Goal: Transaction & Acquisition: Purchase product/service

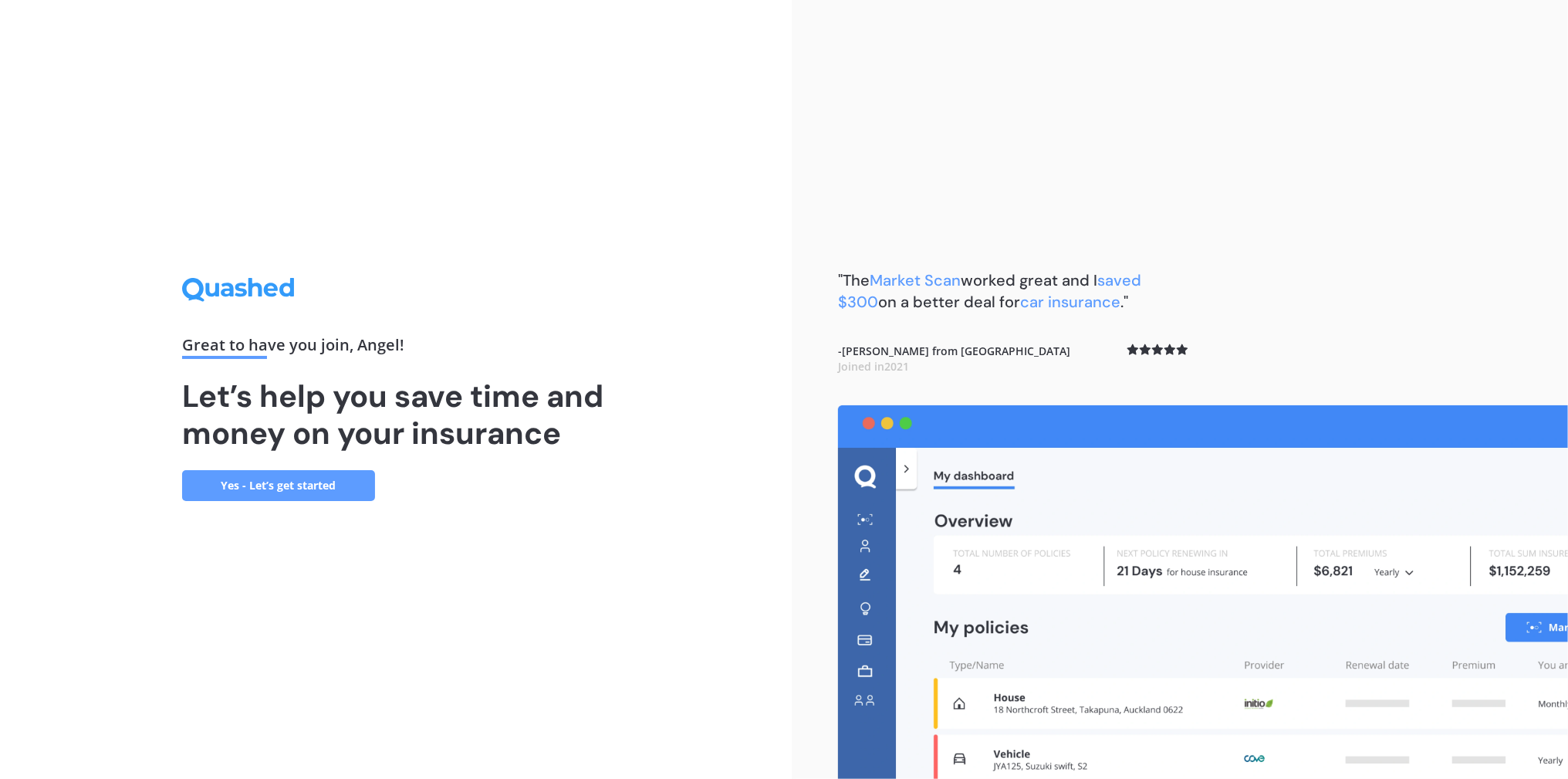
click at [298, 489] on link "Yes - Let’s get started" at bounding box center [278, 485] width 193 height 31
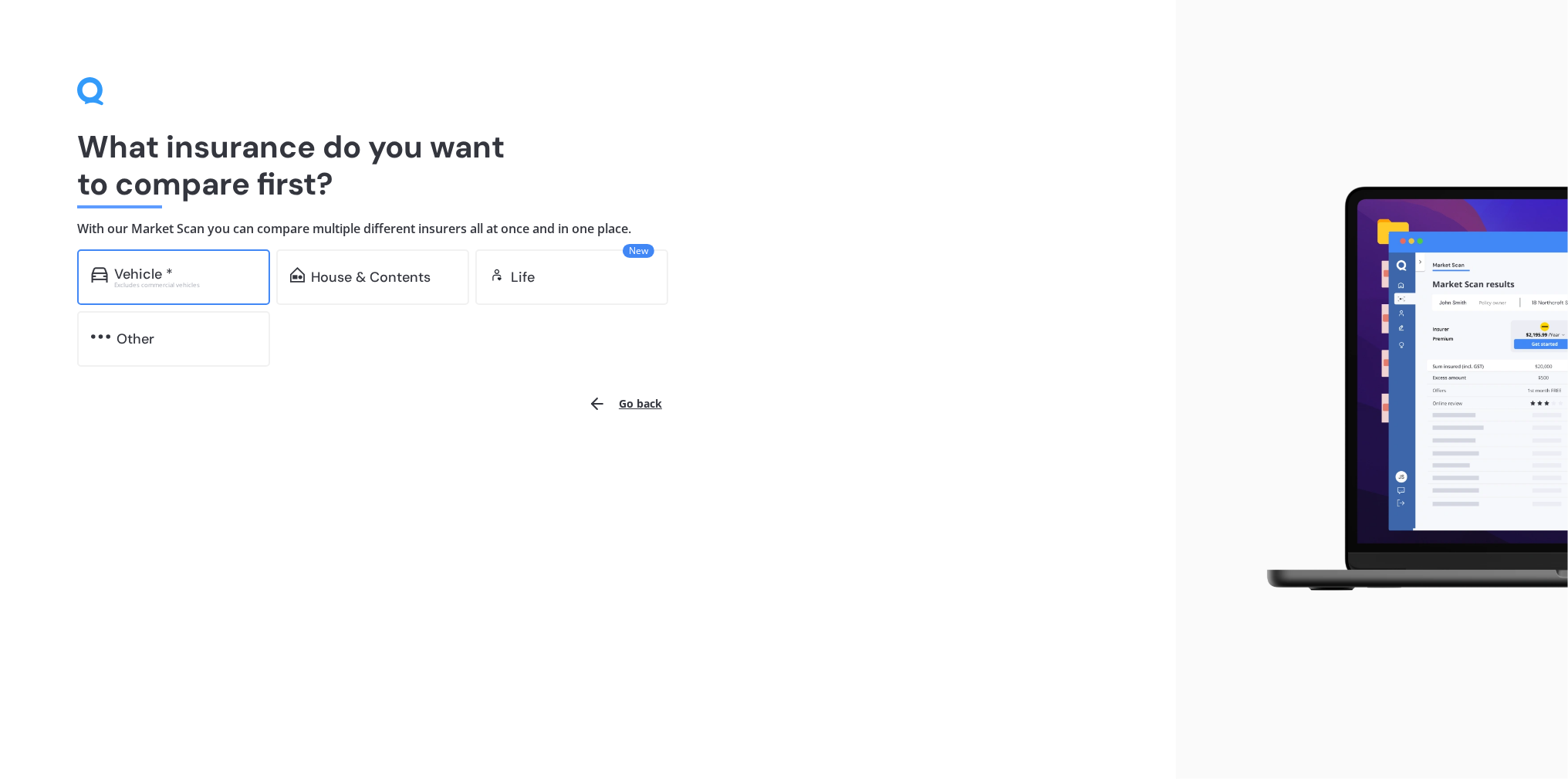
click at [205, 272] on div "Vehicle *" at bounding box center [185, 274] width 142 height 15
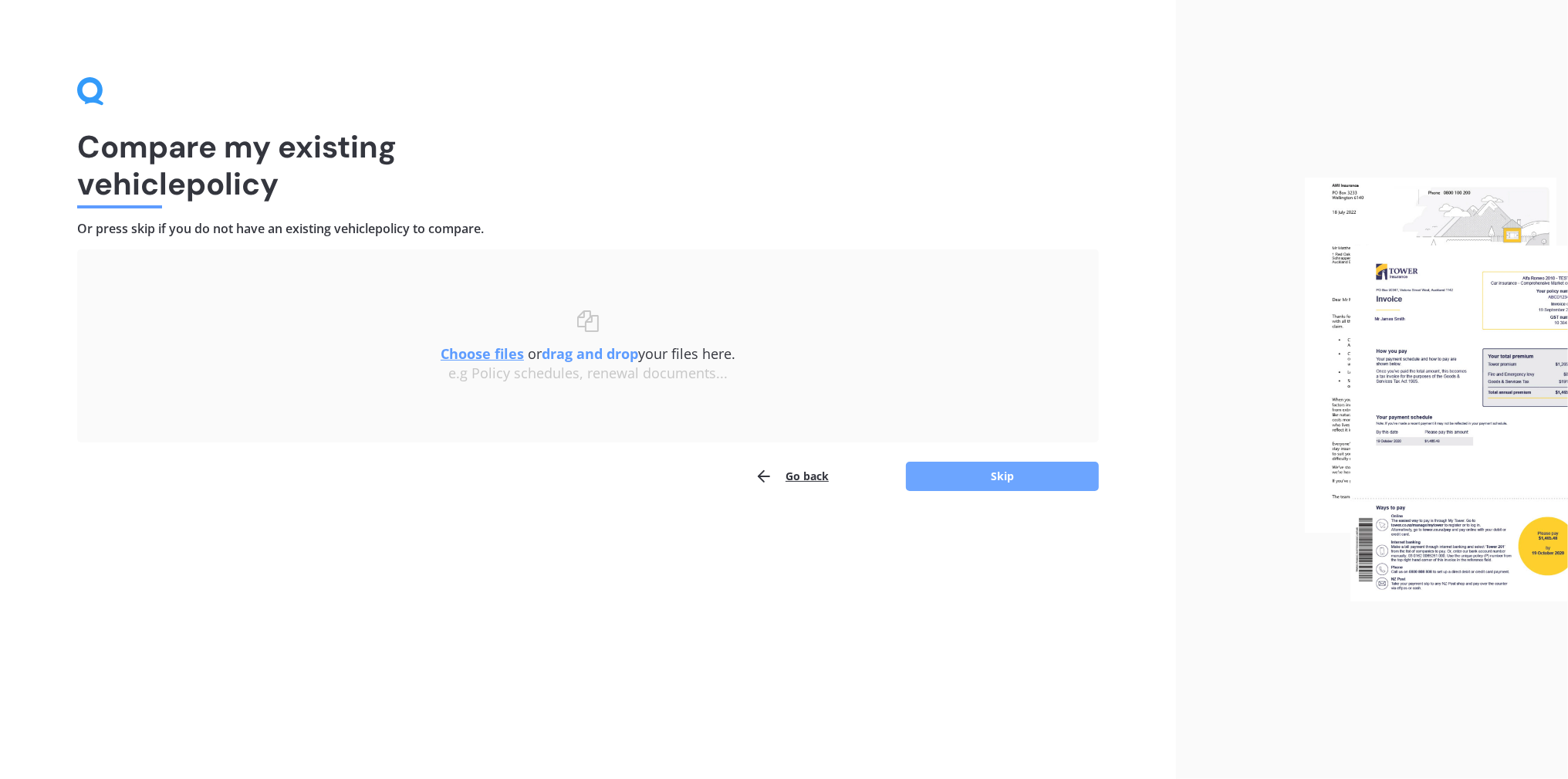
click at [1022, 477] on button "Skip" at bounding box center [1002, 476] width 193 height 29
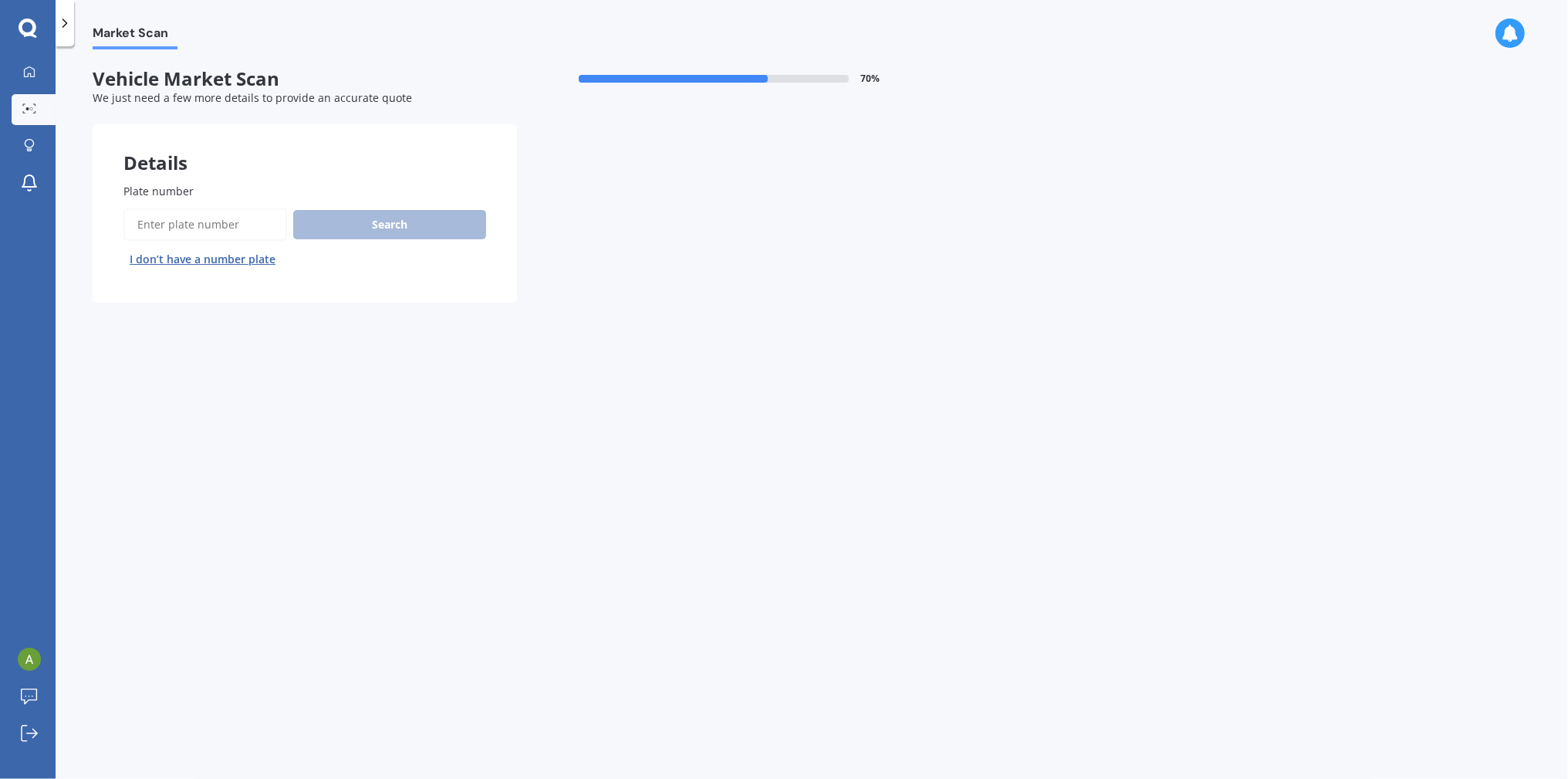
click at [150, 221] on input "Plate number" at bounding box center [205, 224] width 164 height 33
paste input "QCU160"
type input "QCU160"
click at [383, 224] on button "Search" at bounding box center [390, 224] width 193 height 29
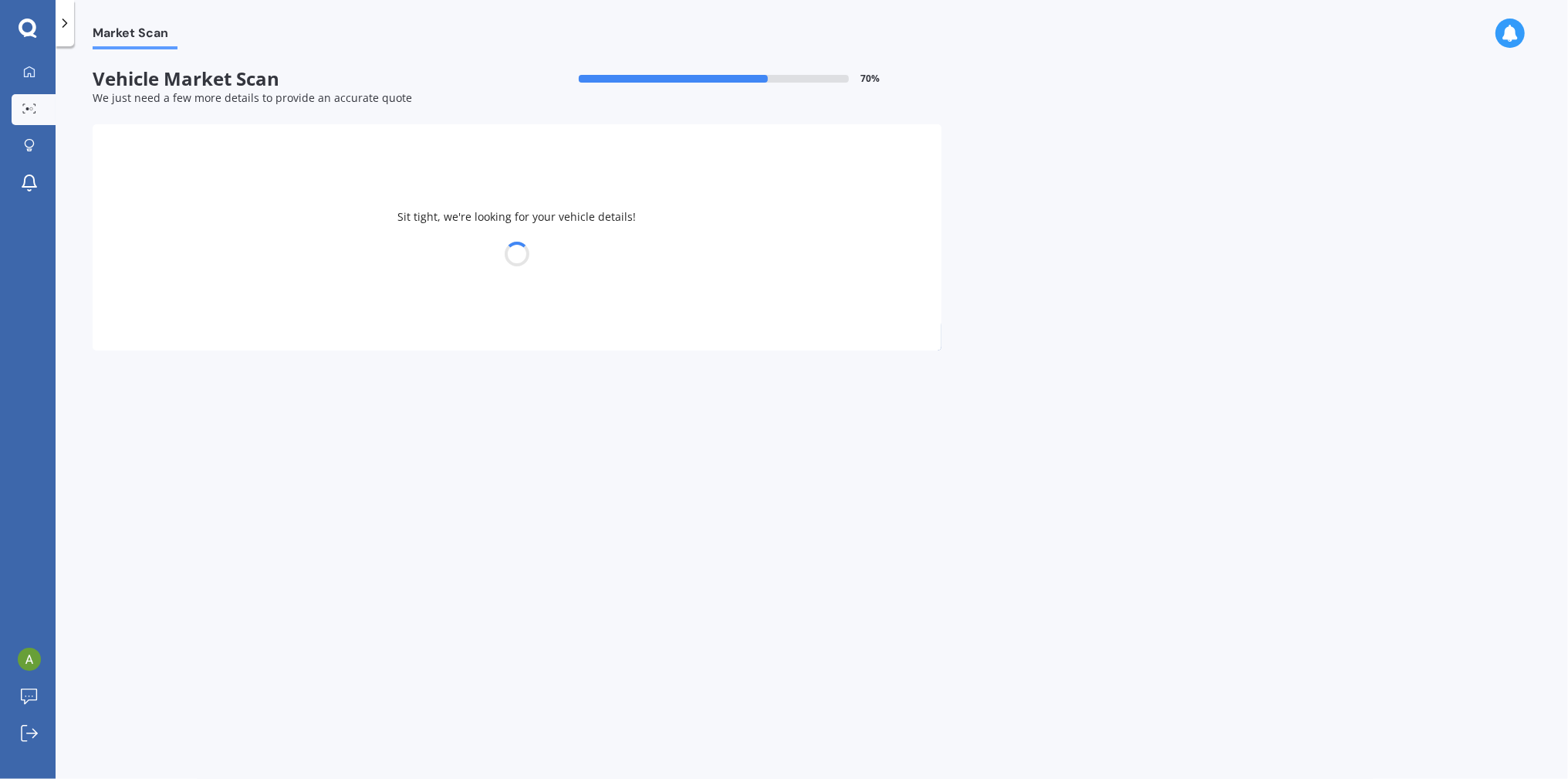
select select "MITSUBISHI"
select select "OUTLANDER"
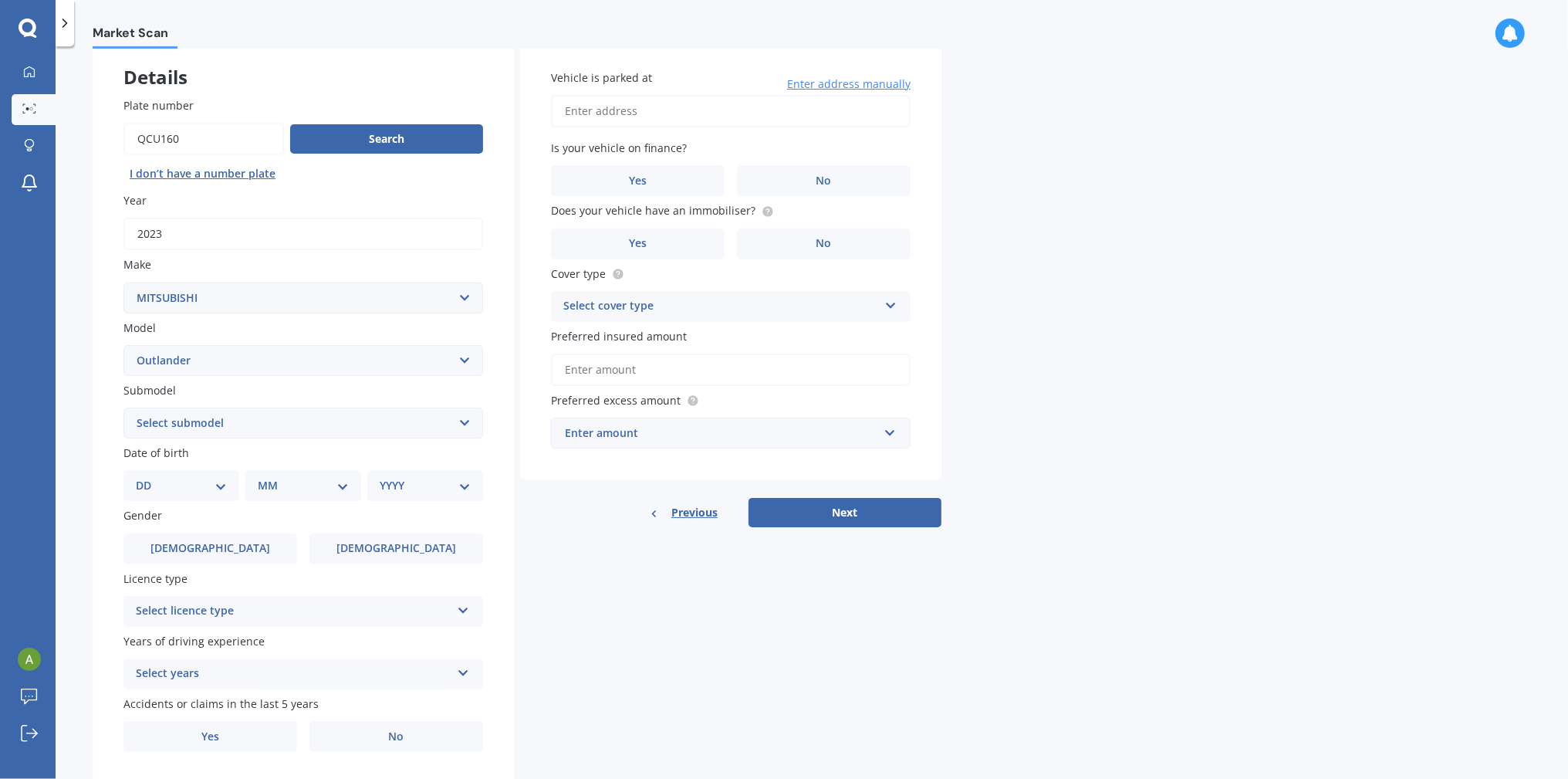
scroll to position [127, 0]
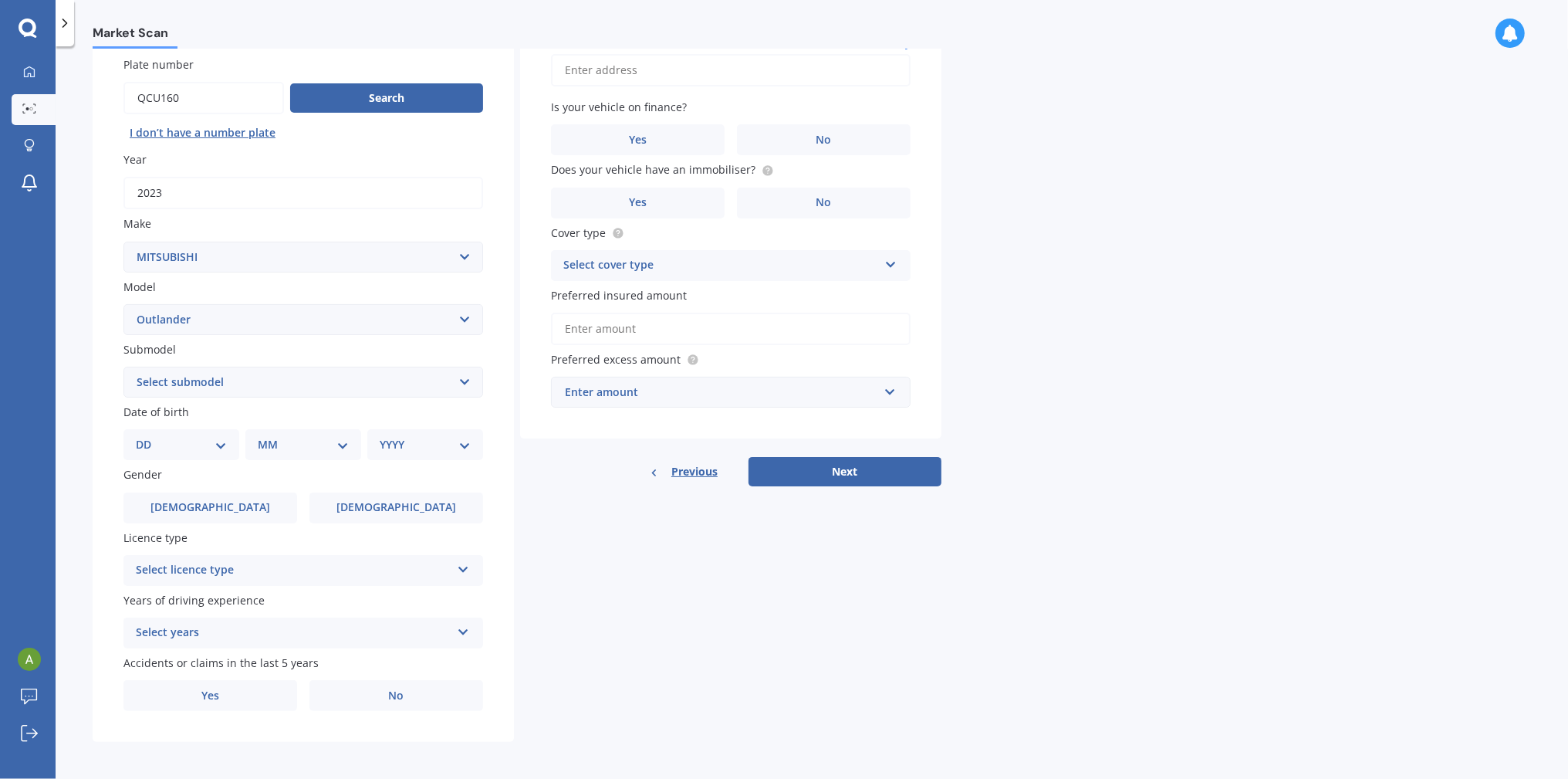
click at [464, 380] on select "Select submodel (All other) 2.4 Litre Station Wagon 3.0 Litre AWD 3.0 VRX Auto …" at bounding box center [303, 382] width 360 height 31
select select "(ALL OTHER)"
click at [123, 367] on select "Select submodel (All other) 2.4 Litre Station Wagon 3.0 Litre AWD 3.0 VRX Auto …" at bounding box center [303, 382] width 360 height 31
click at [213, 431] on div "DD 01 02 03 04 05 06 07 08 09 10 11 12 13 14 15 16 17 18 19 20 21 22 23 24 25 2…" at bounding box center [181, 444] width 115 height 31
click at [208, 442] on select "DD 01 02 03 04 05 06 07 08 09 10 11 12 13 14 15 16 17 18 19 20 21 22 23 24 25 2…" at bounding box center [181, 444] width 91 height 17
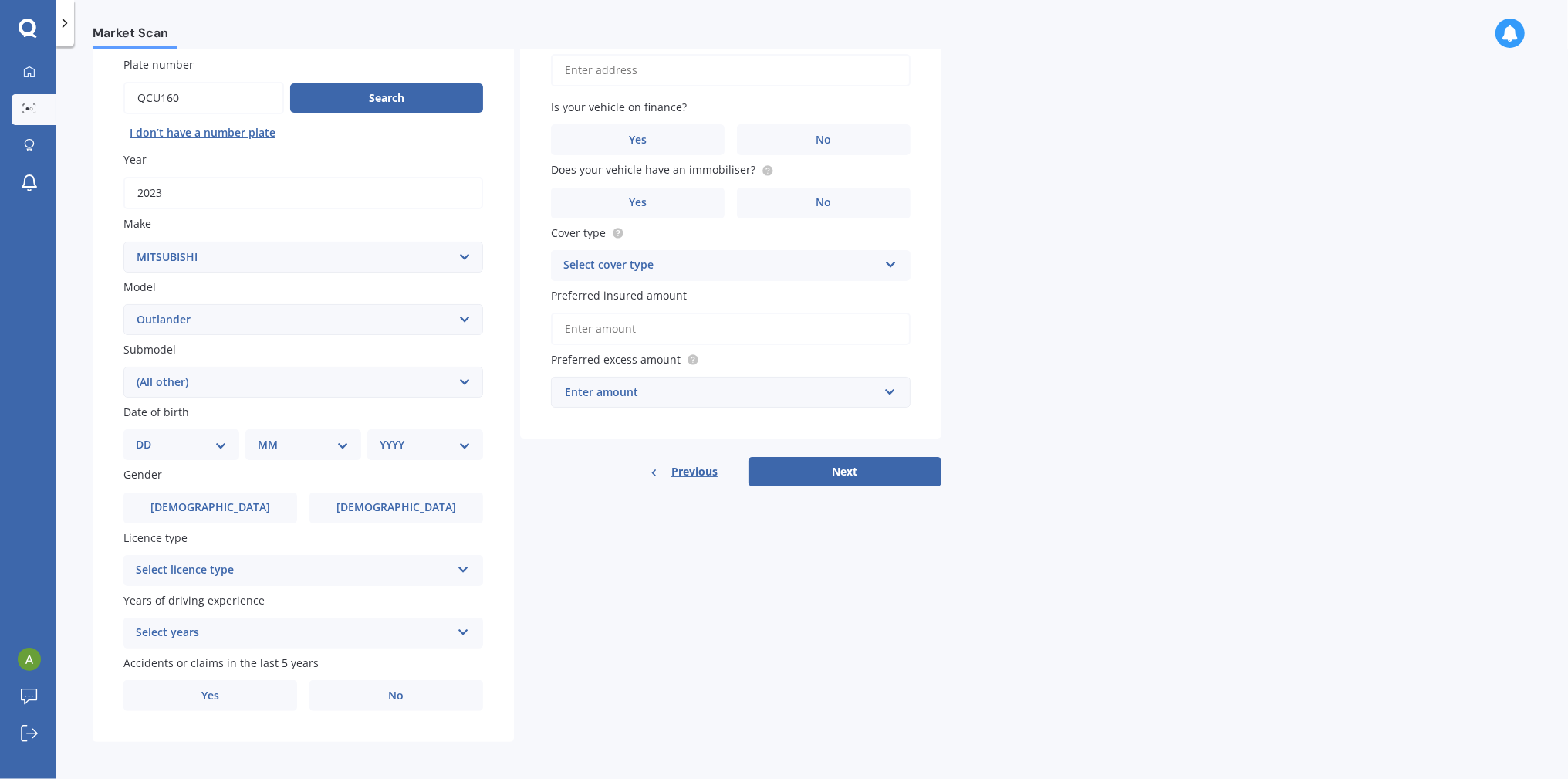
select select "15"
click at [147, 436] on select "DD 01 02 03 04 05 06 07 08 09 10 11 12 13 14 15 16 17 18 19 20 21 22 23 24 25 2…" at bounding box center [181, 444] width 91 height 17
click at [320, 445] on select "MM 01 02 03 04 05 06 07 08 09 10 11 12" at bounding box center [306, 444] width 85 height 17
select select "08"
click at [264, 436] on select "MM 01 02 03 04 05 06 07 08 09 10 11 12" at bounding box center [306, 444] width 85 height 17
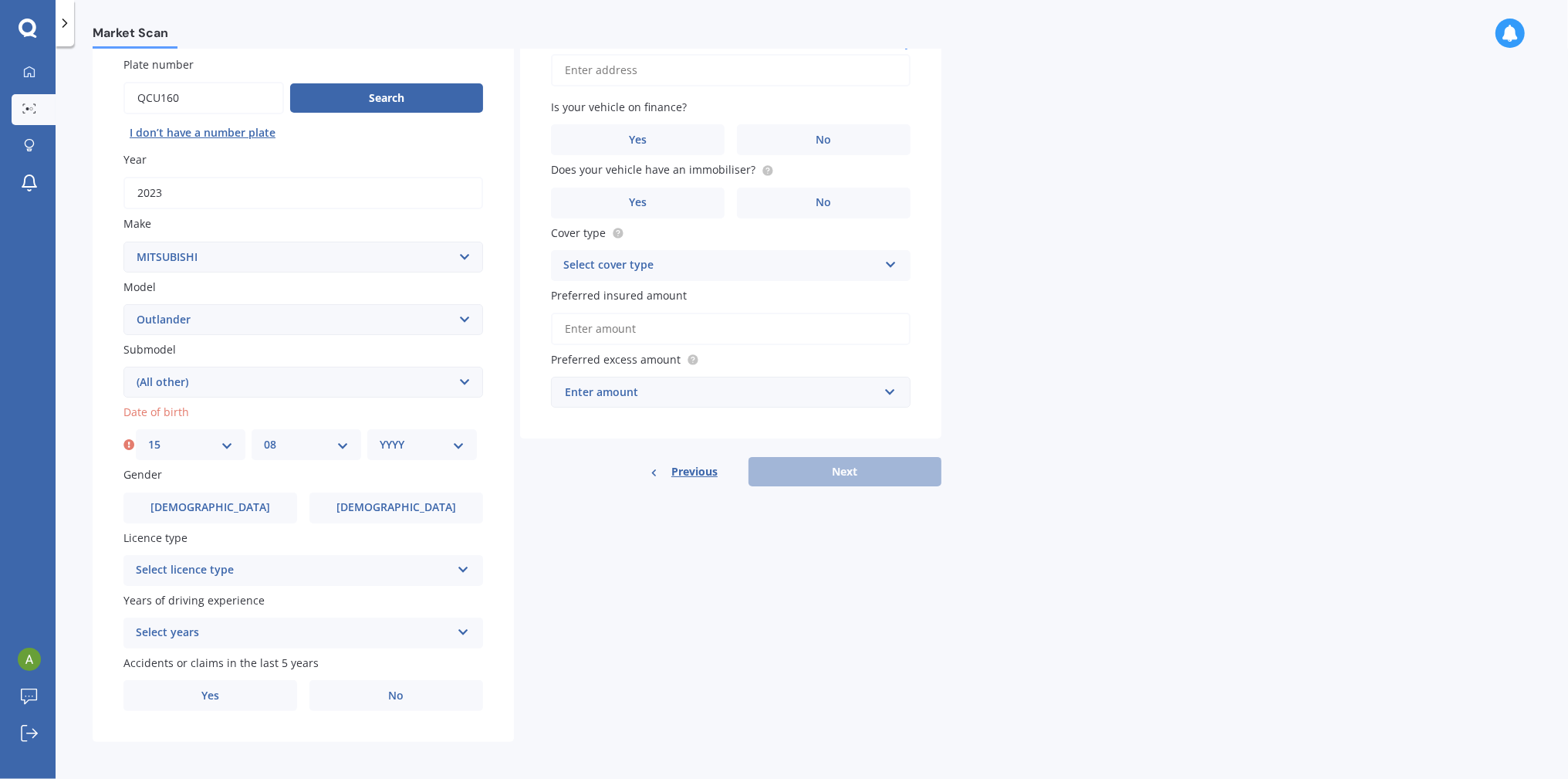
click at [424, 446] on select "YYYY 2025 2024 2023 2022 2021 2020 2019 2018 2017 2016 2015 2014 2013 2012 2011…" at bounding box center [422, 444] width 85 height 17
select select "1973"
click at [379, 436] on select "YYYY 2025 2024 2023 2022 2021 2020 2019 2018 2017 2016 2015 2014 2013 2012 2011…" at bounding box center [422, 444] width 85 height 17
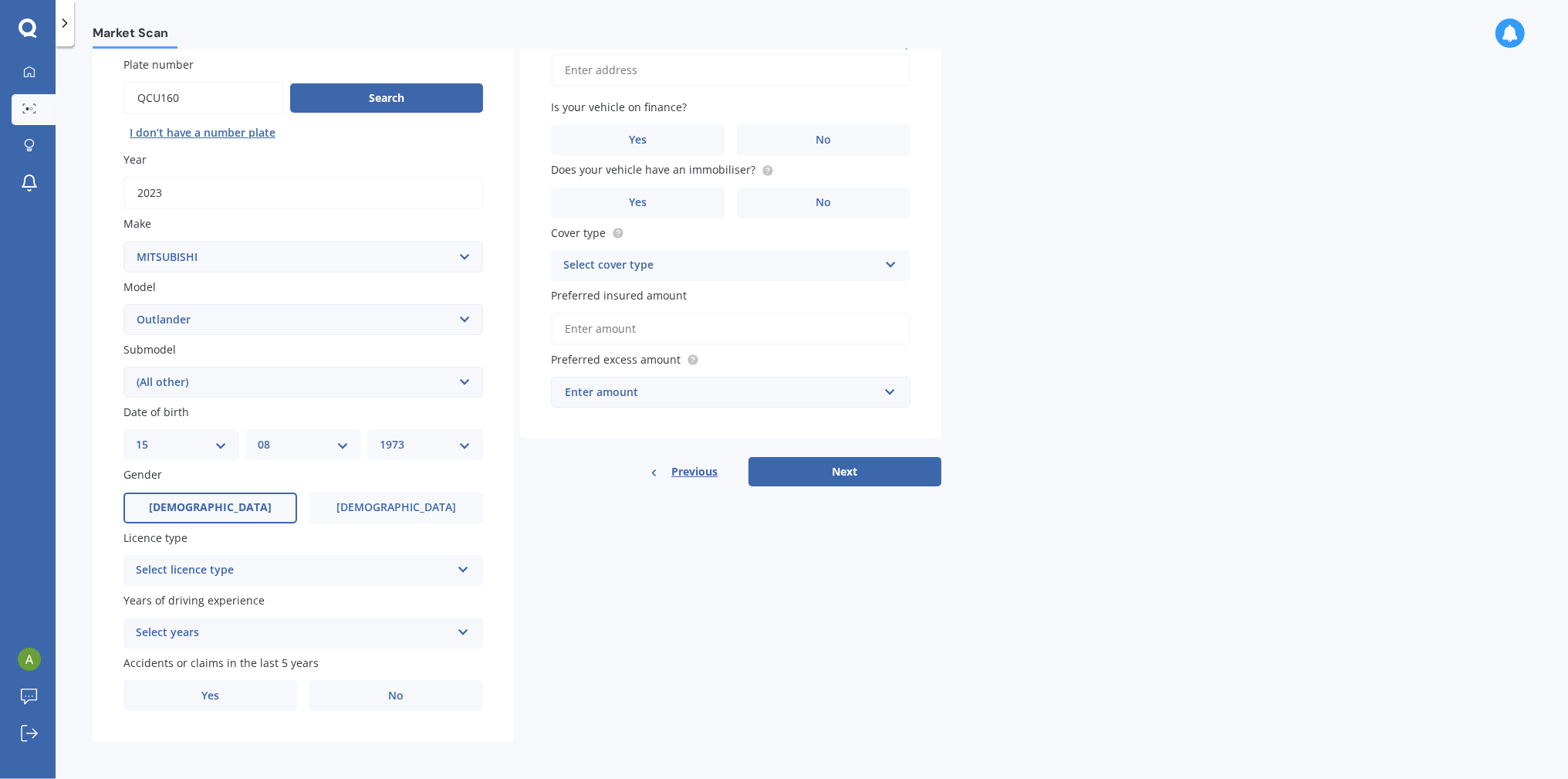
click at [209, 501] on span "[DEMOGRAPHIC_DATA]" at bounding box center [210, 507] width 123 height 13
click at [0, 0] on input "[DEMOGRAPHIC_DATA]" at bounding box center [0, 0] width 0 height 0
click at [348, 568] on div "Select licence type" at bounding box center [294, 570] width 315 height 18
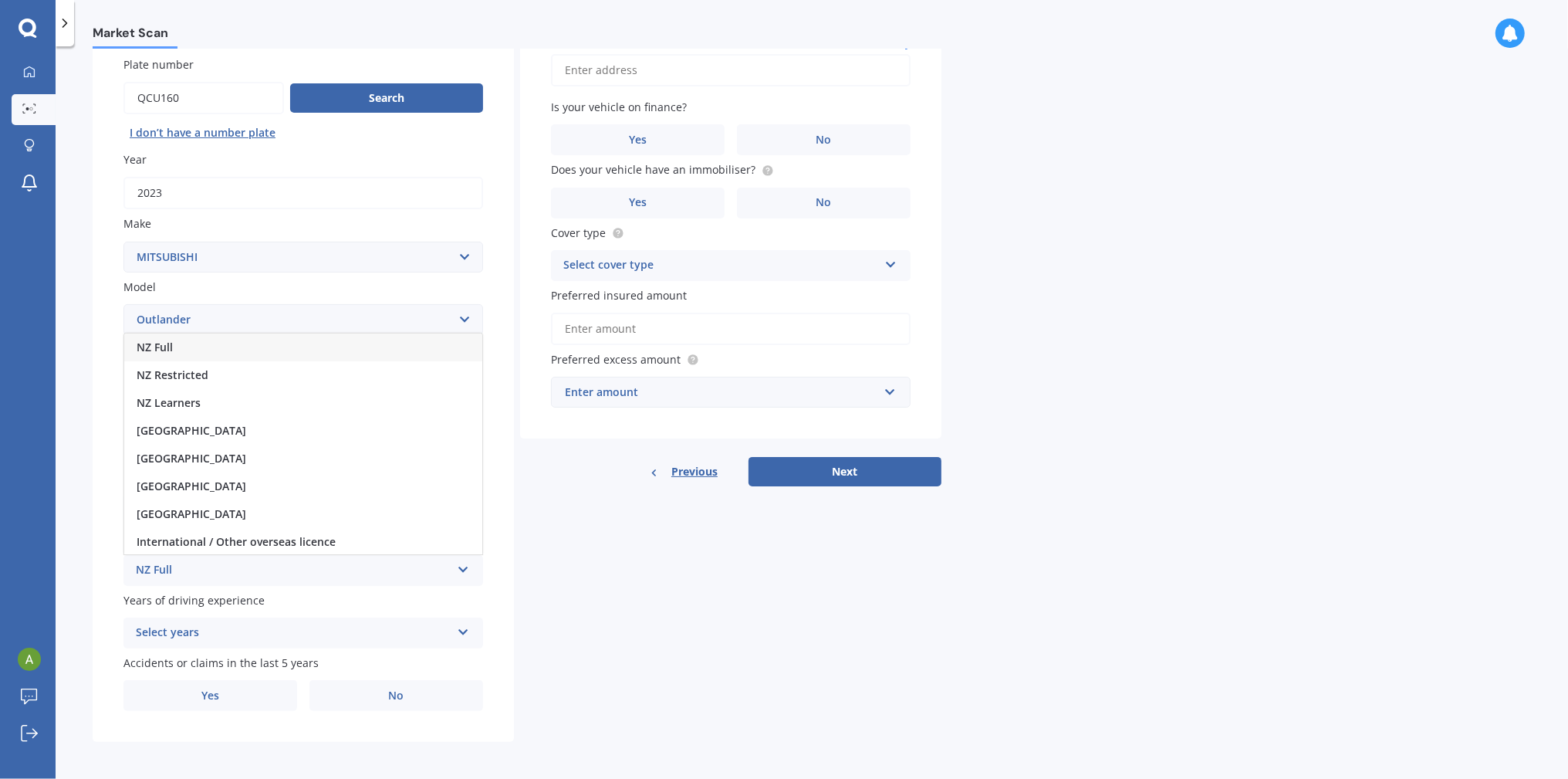
click at [163, 342] on span "NZ Full" at bounding box center [155, 347] width 37 height 14
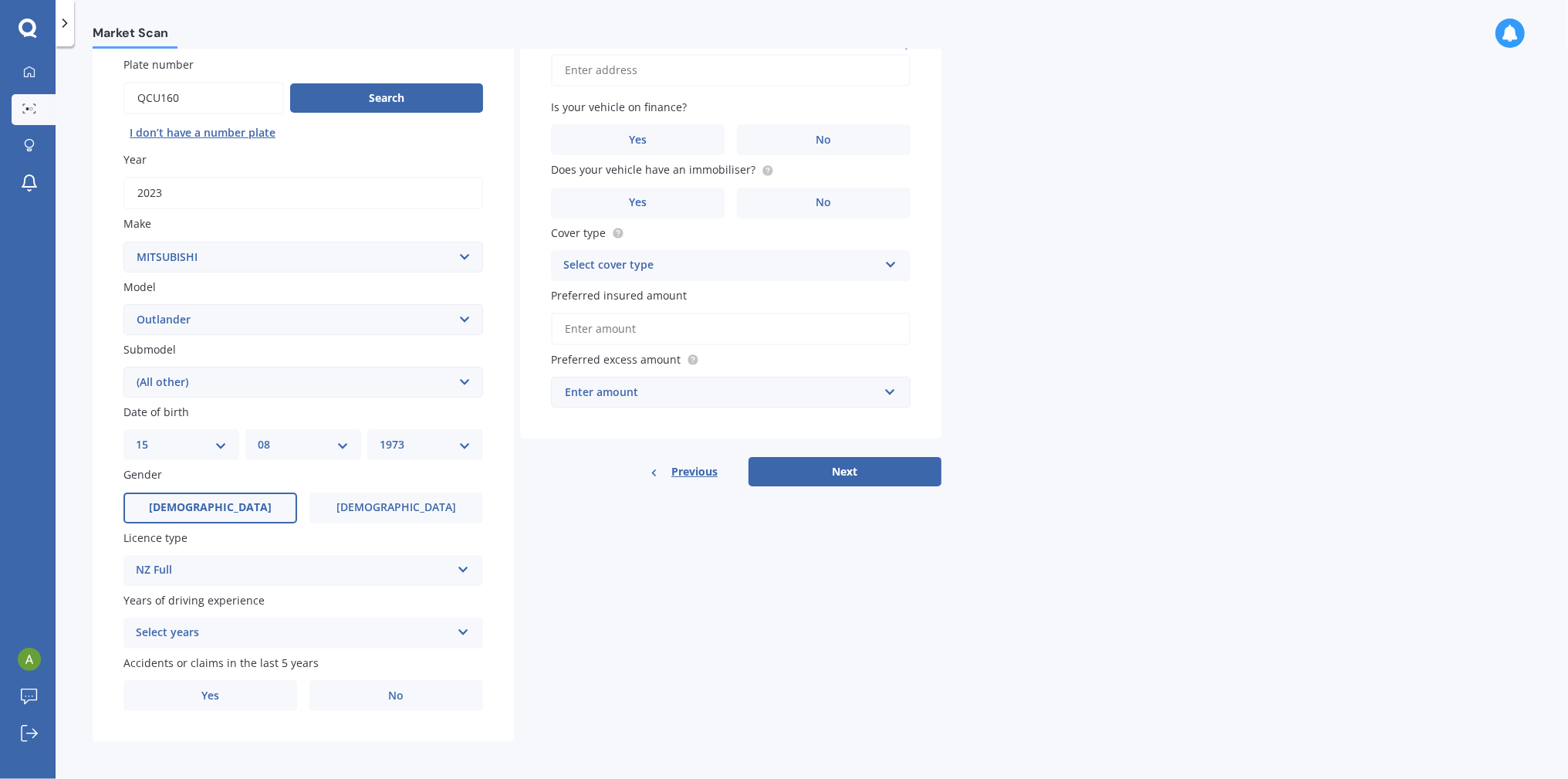
click at [451, 625] on div "Select years 5 or more years 4 years 3 years 2 years 1 year" at bounding box center [303, 633] width 360 height 31
click at [208, 485] on span "5 or more years" at bounding box center [178, 491] width 84 height 14
click at [390, 693] on span "No" at bounding box center [396, 695] width 15 height 13
click at [0, 0] on input "No" at bounding box center [0, 0] width 0 height 0
click at [884, 260] on icon at bounding box center [890, 262] width 13 height 11
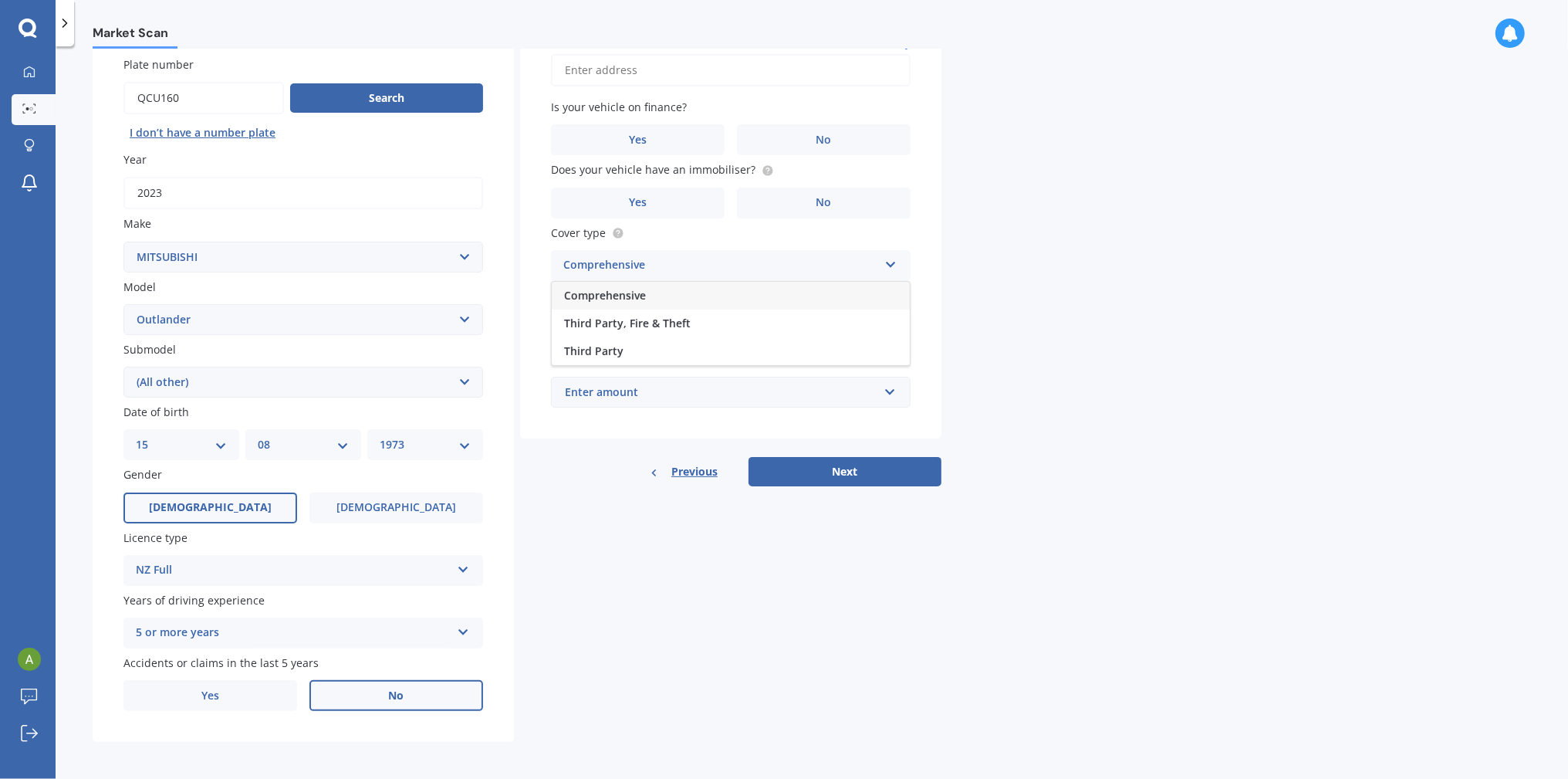
click at [639, 288] on span "Comprehensive" at bounding box center [605, 295] width 82 height 14
click at [873, 394] on div "Enter amount" at bounding box center [722, 391] width 313 height 17
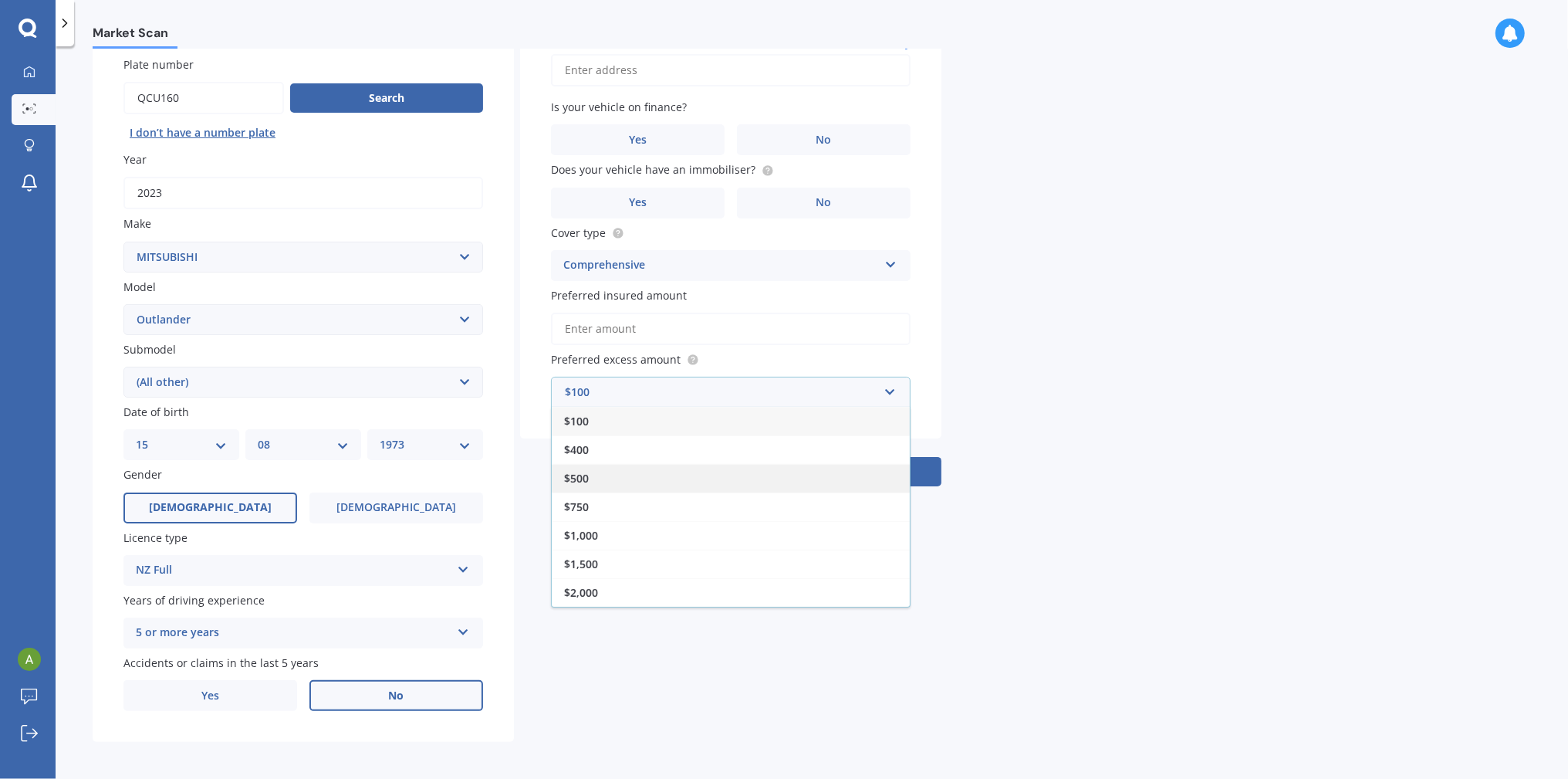
click at [606, 469] on div "$500" at bounding box center [730, 478] width 358 height 29
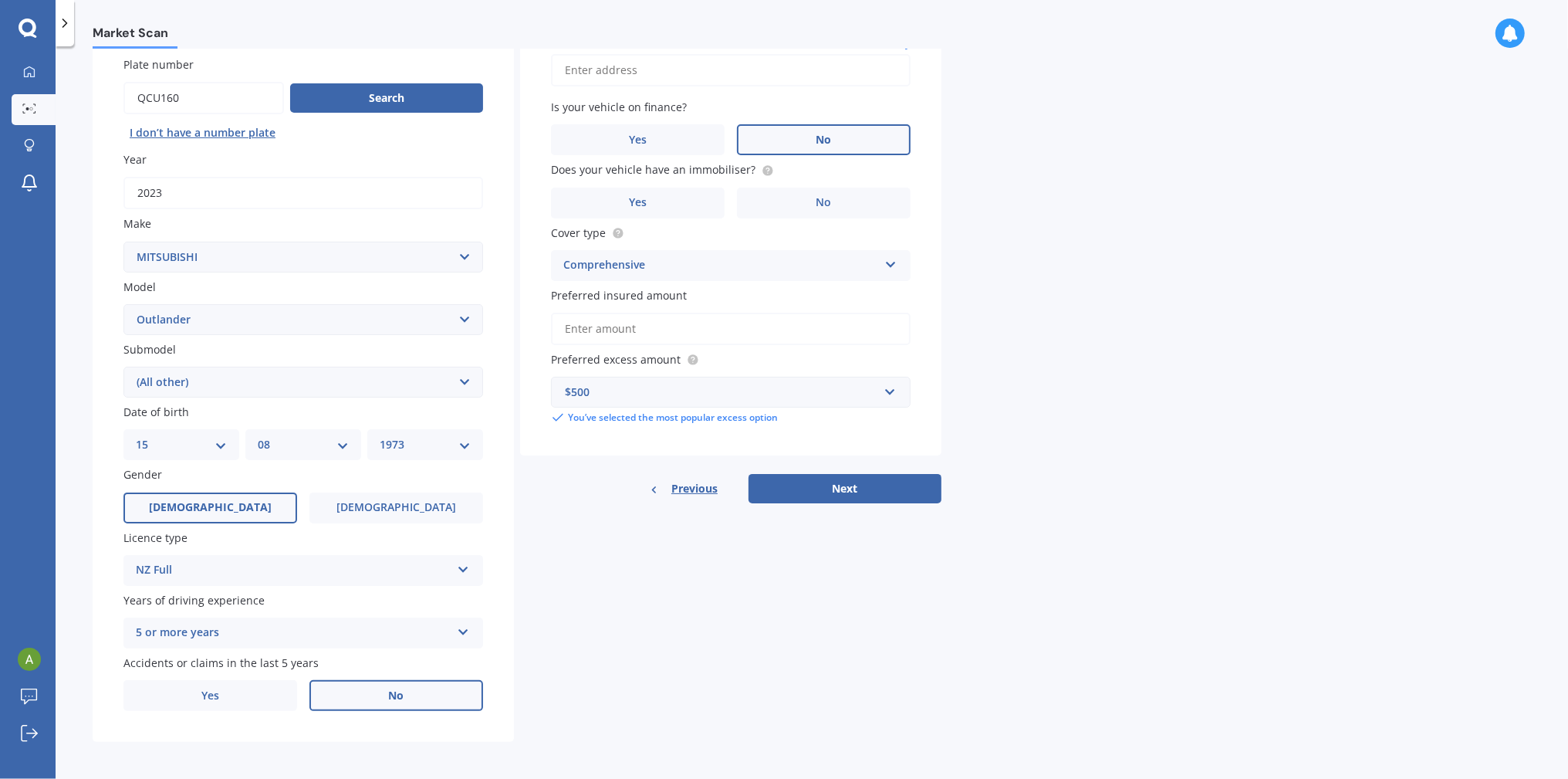
click at [809, 139] on label "No" at bounding box center [823, 139] width 173 height 31
click at [0, 0] on input "No" at bounding box center [0, 0] width 0 height 0
click at [644, 196] on span "Yes" at bounding box center [637, 202] width 18 height 13
click at [0, 0] on input "Yes" at bounding box center [0, 0] width 0 height 0
click at [884, 258] on icon at bounding box center [890, 262] width 13 height 11
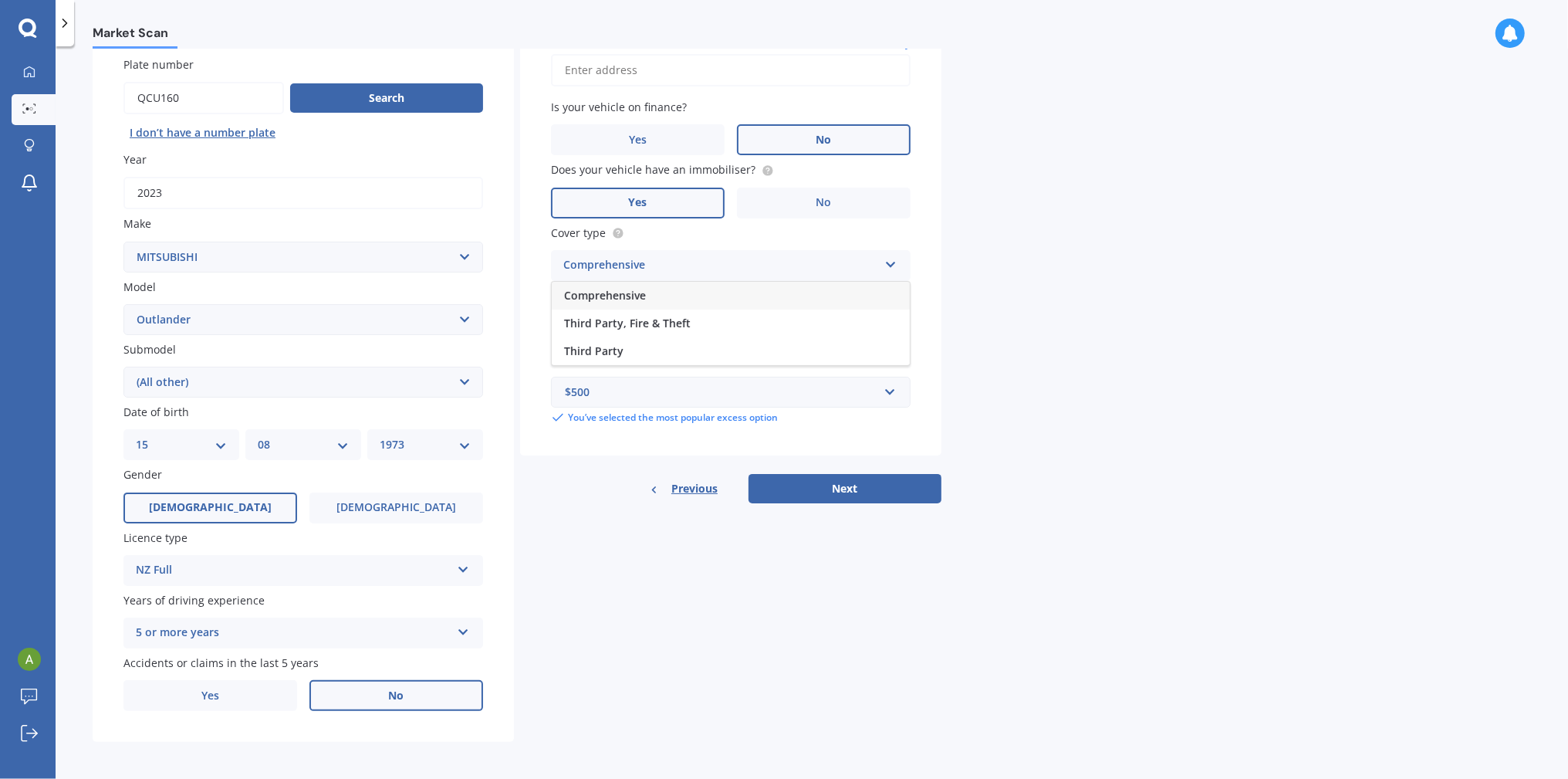
click at [884, 258] on icon at bounding box center [890, 262] width 13 height 11
click at [617, 60] on input "Vehicle is parked at" at bounding box center [730, 70] width 360 height 33
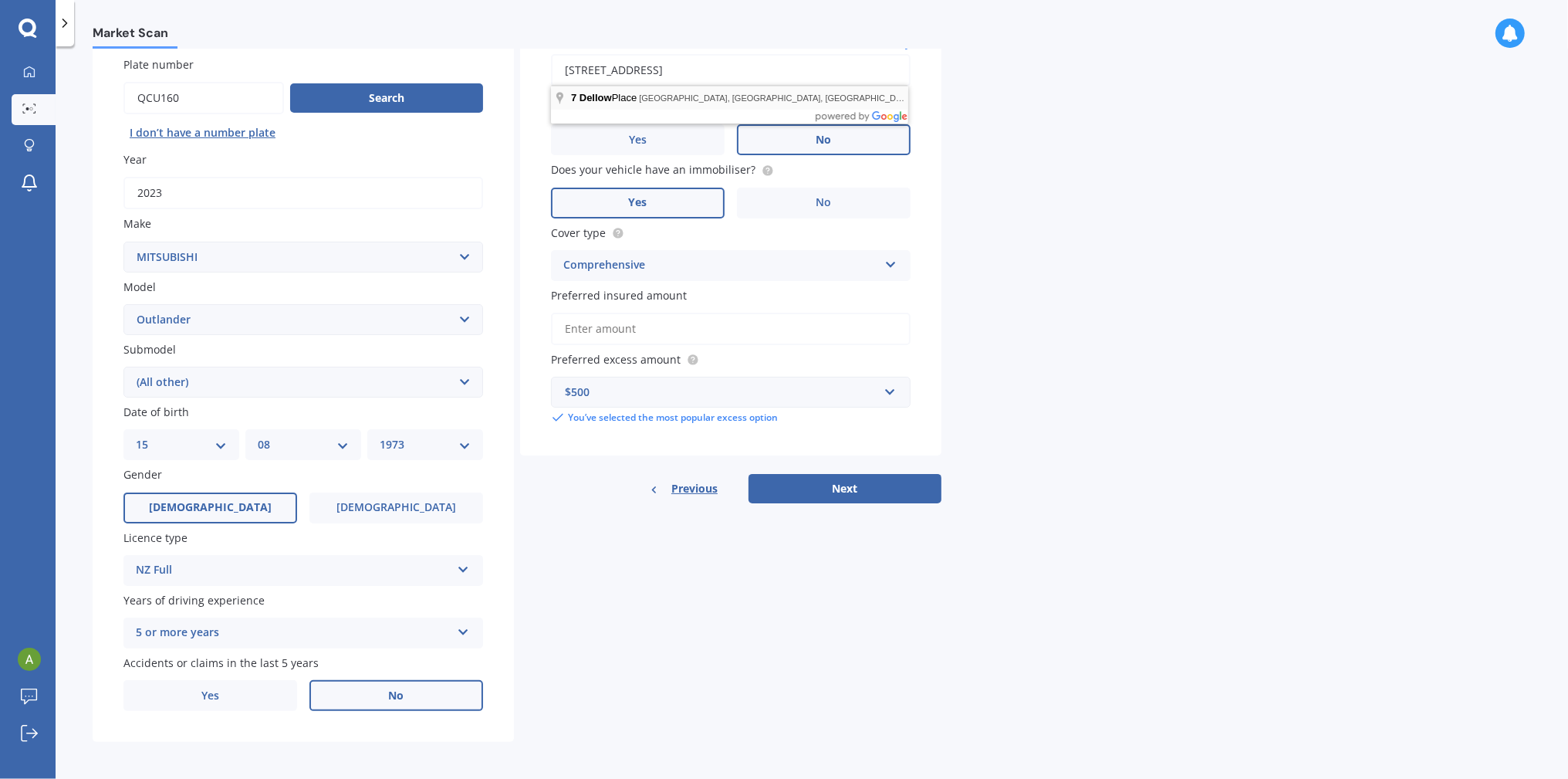
type input "[STREET_ADDRESS]"
click at [842, 484] on button "Next" at bounding box center [845, 488] width 193 height 29
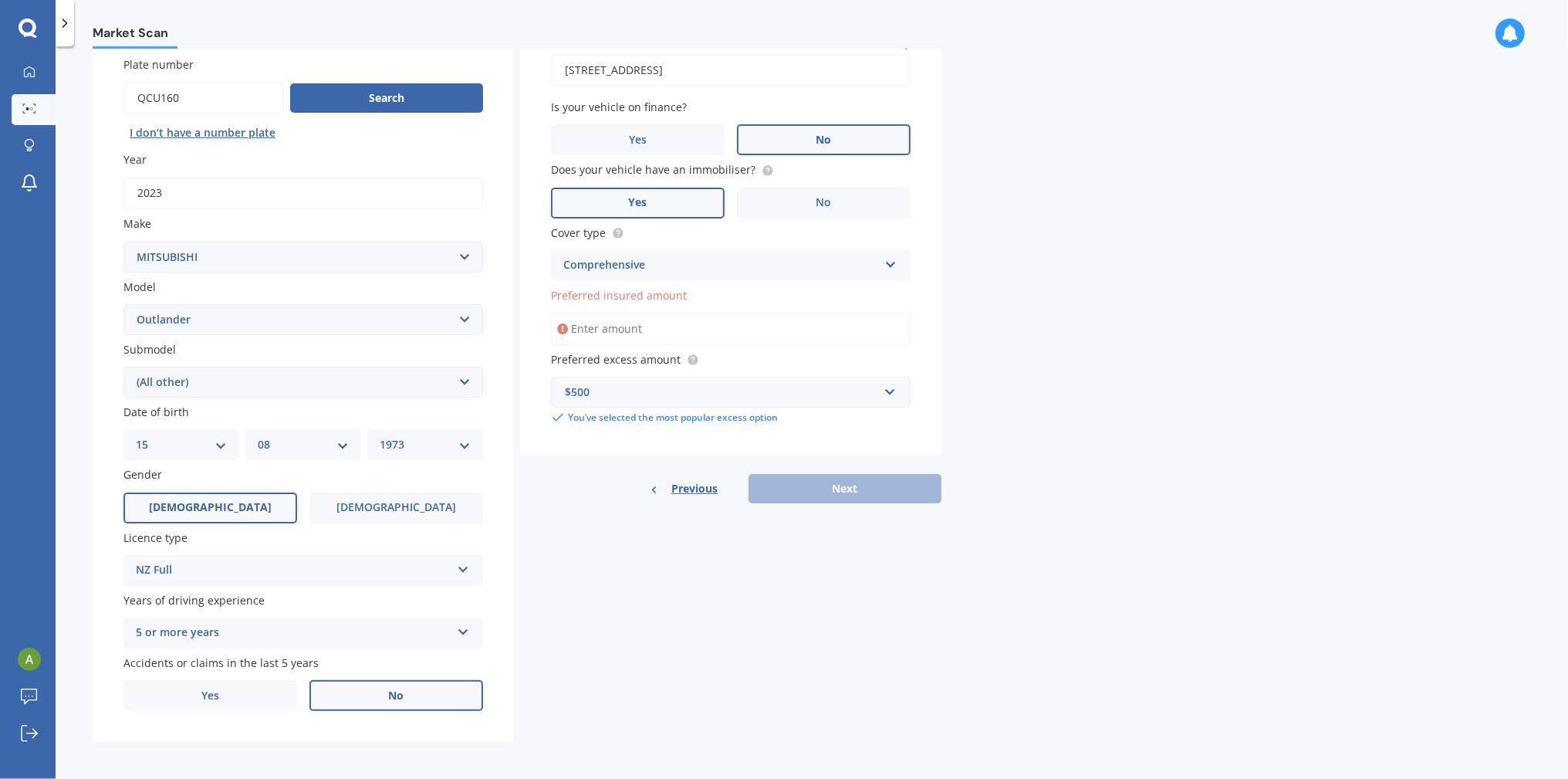
click at [636, 322] on input "Preferred insured amount" at bounding box center [730, 329] width 360 height 33
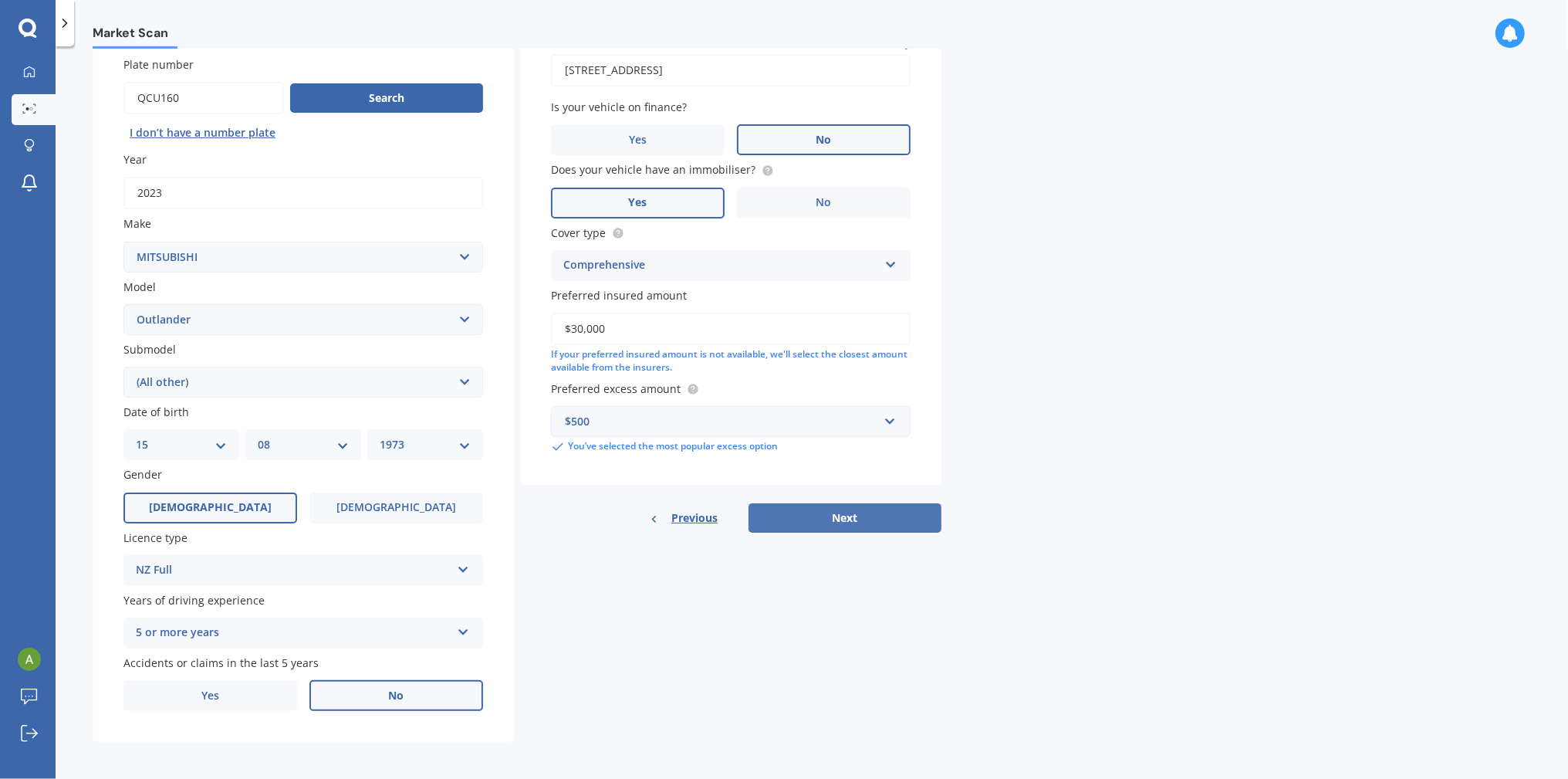
type input "$30,000"
click at [853, 512] on button "Next" at bounding box center [845, 517] width 193 height 29
select select "15"
select select "08"
select select "1973"
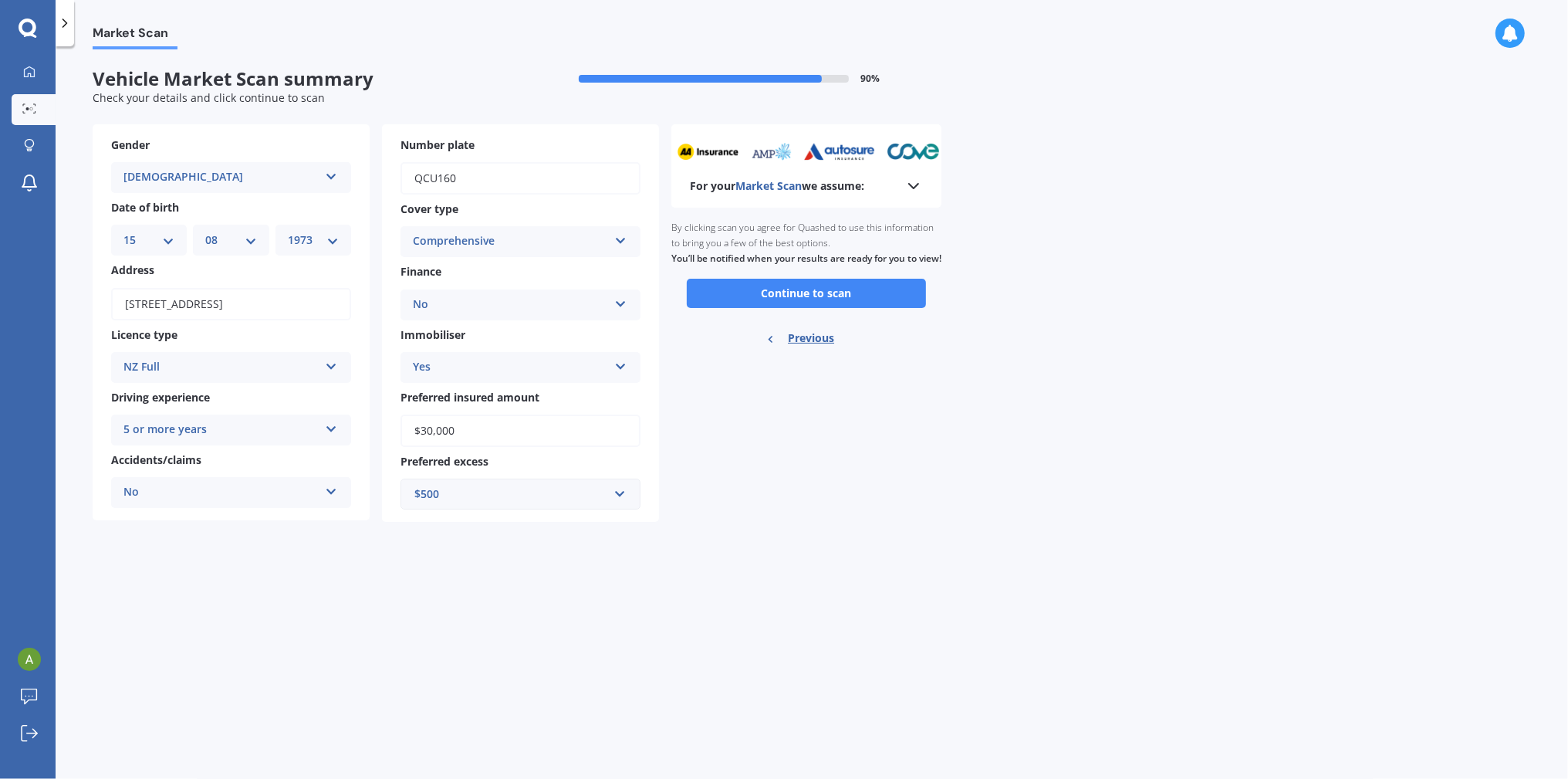
scroll to position [0, 0]
click at [805, 308] on button "Continue to scan" at bounding box center [806, 293] width 239 height 29
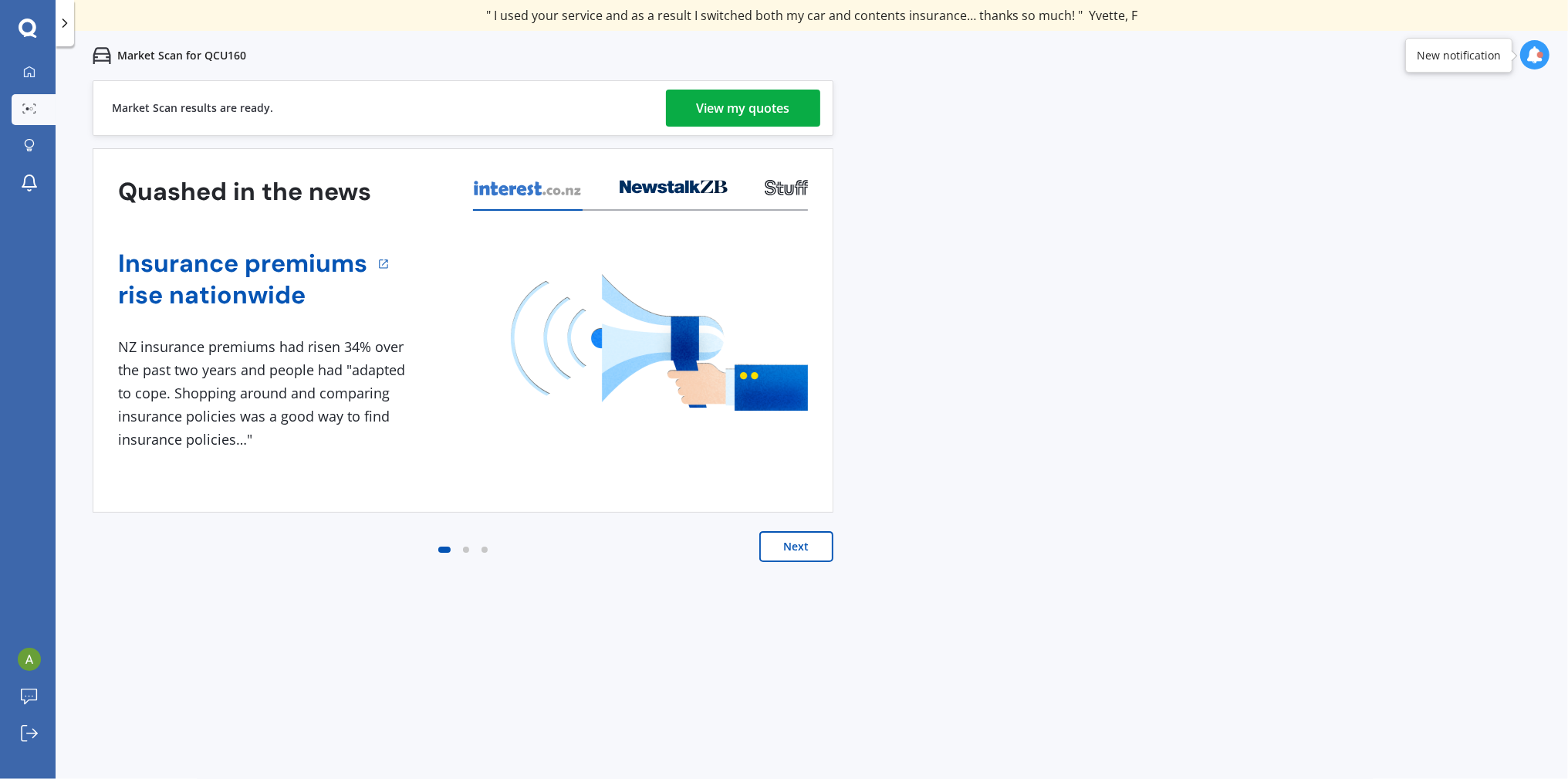
click at [749, 108] on div "View my quotes" at bounding box center [743, 108] width 93 height 37
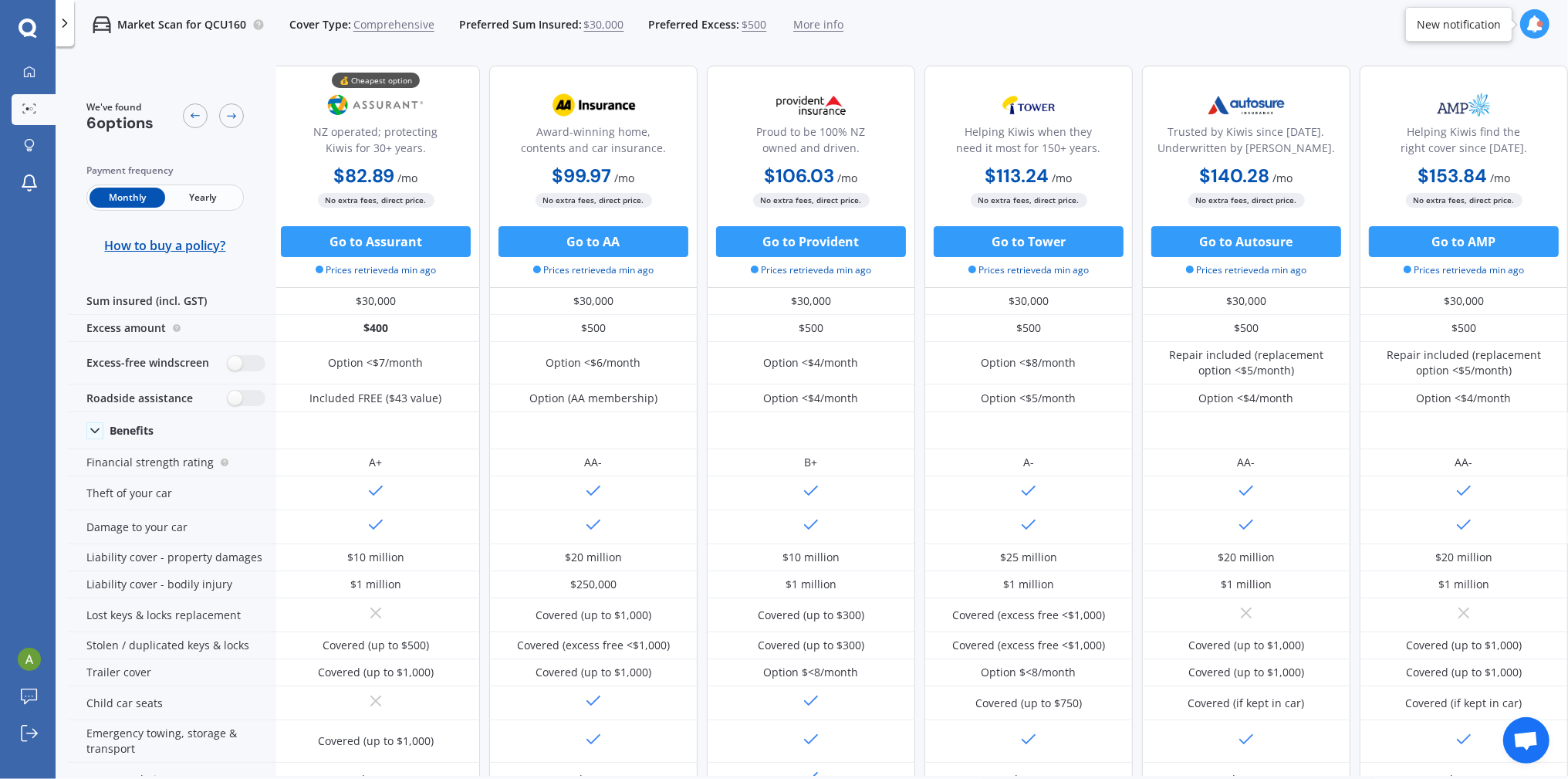
scroll to position [0, 11]
click at [204, 198] on span "Yearly" at bounding box center [203, 197] width 76 height 20
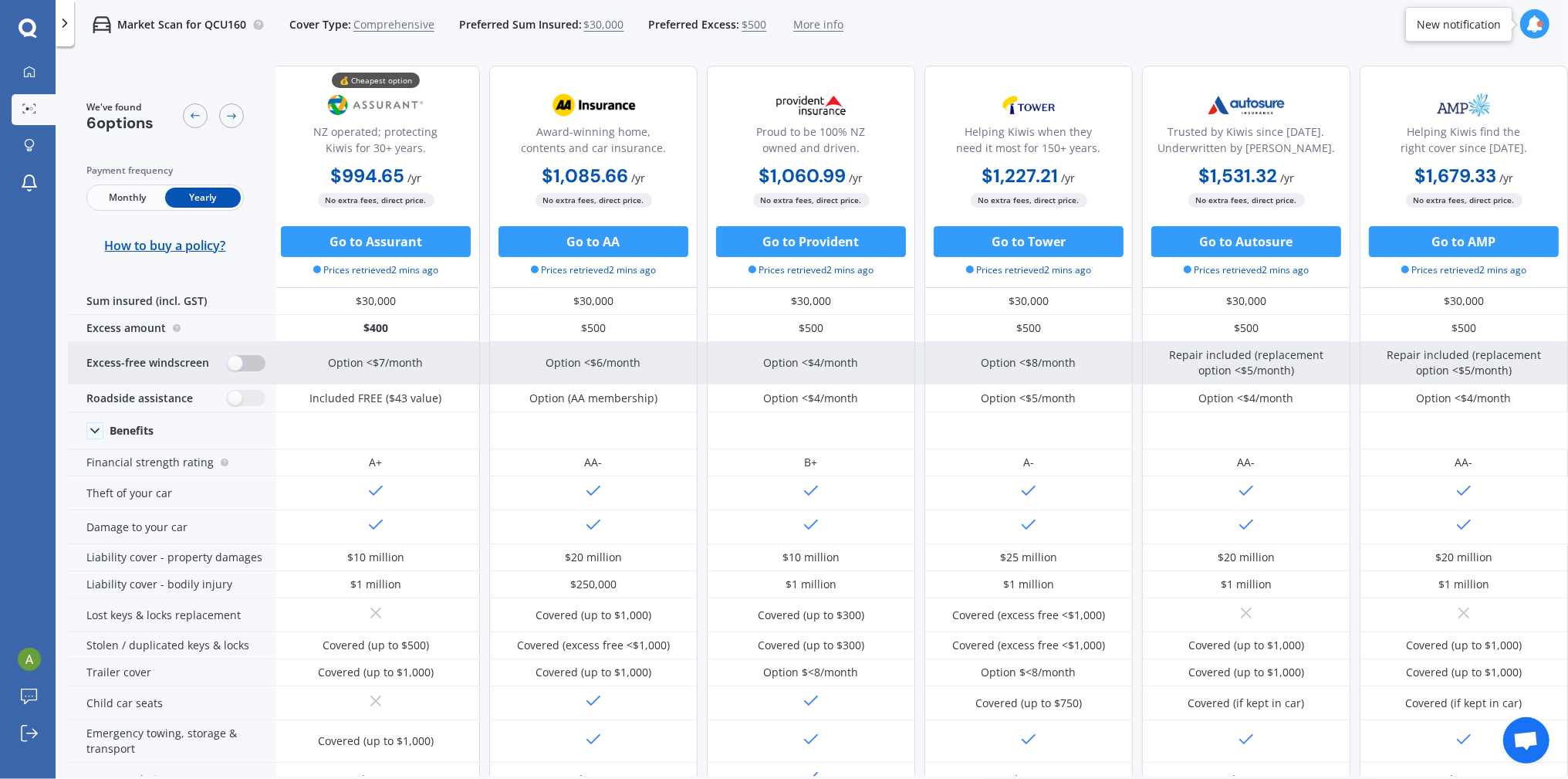
click at [247, 361] on label at bounding box center [247, 363] width 38 height 16
radio input "true"
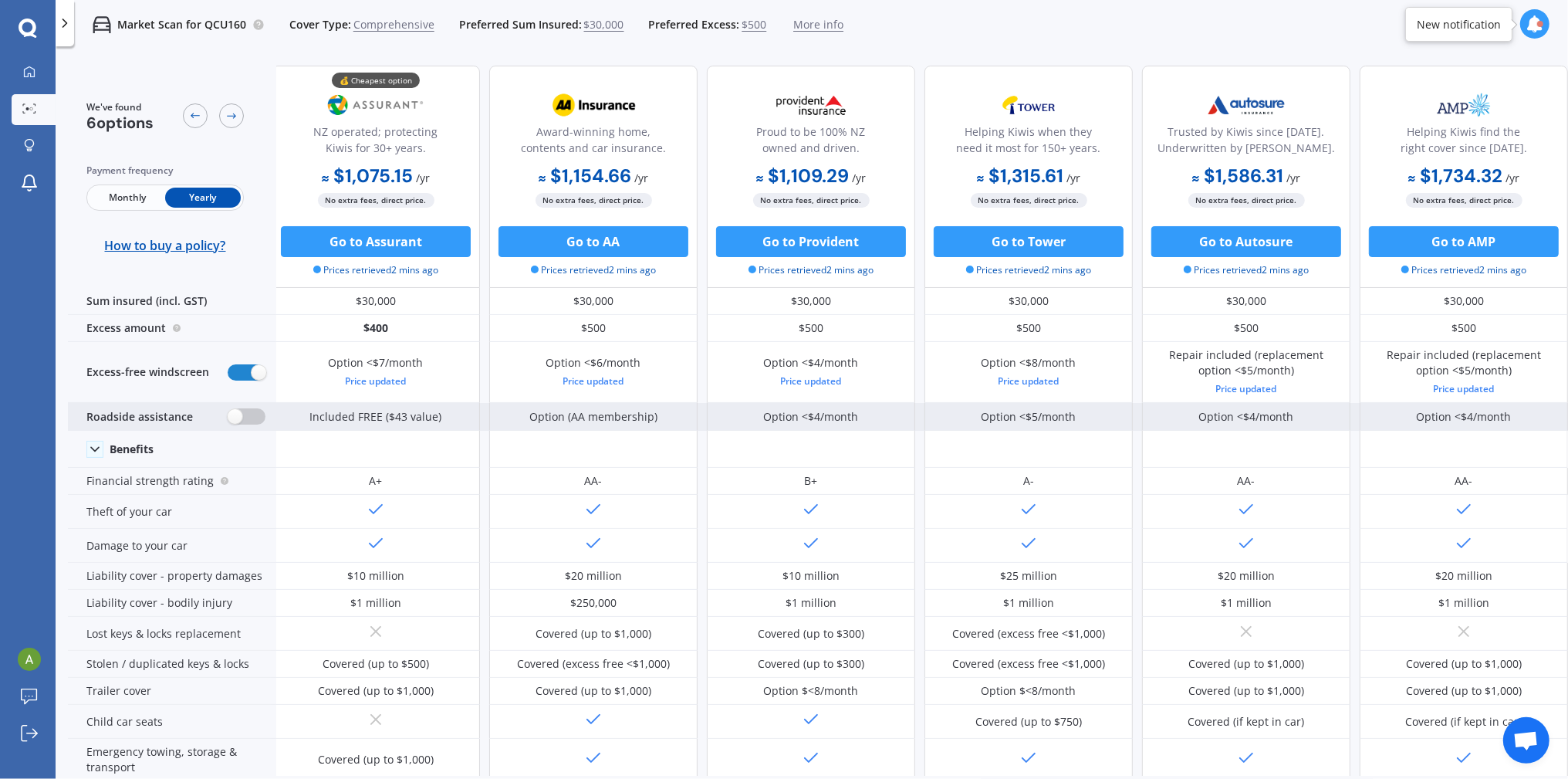
click at [247, 416] on label at bounding box center [247, 416] width 38 height 16
radio input "true"
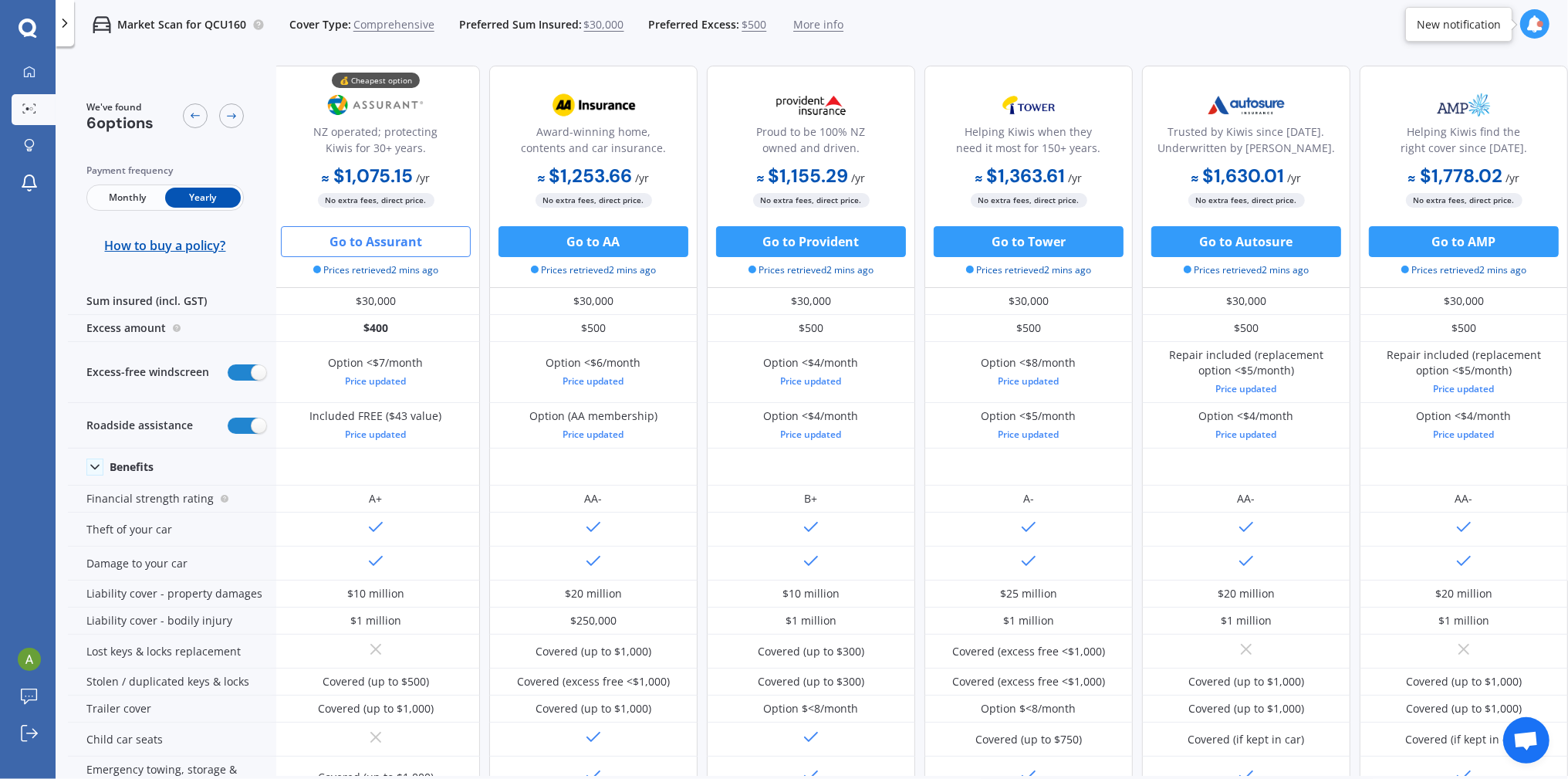
click at [389, 241] on button "Go to Assurant" at bounding box center [375, 241] width 190 height 31
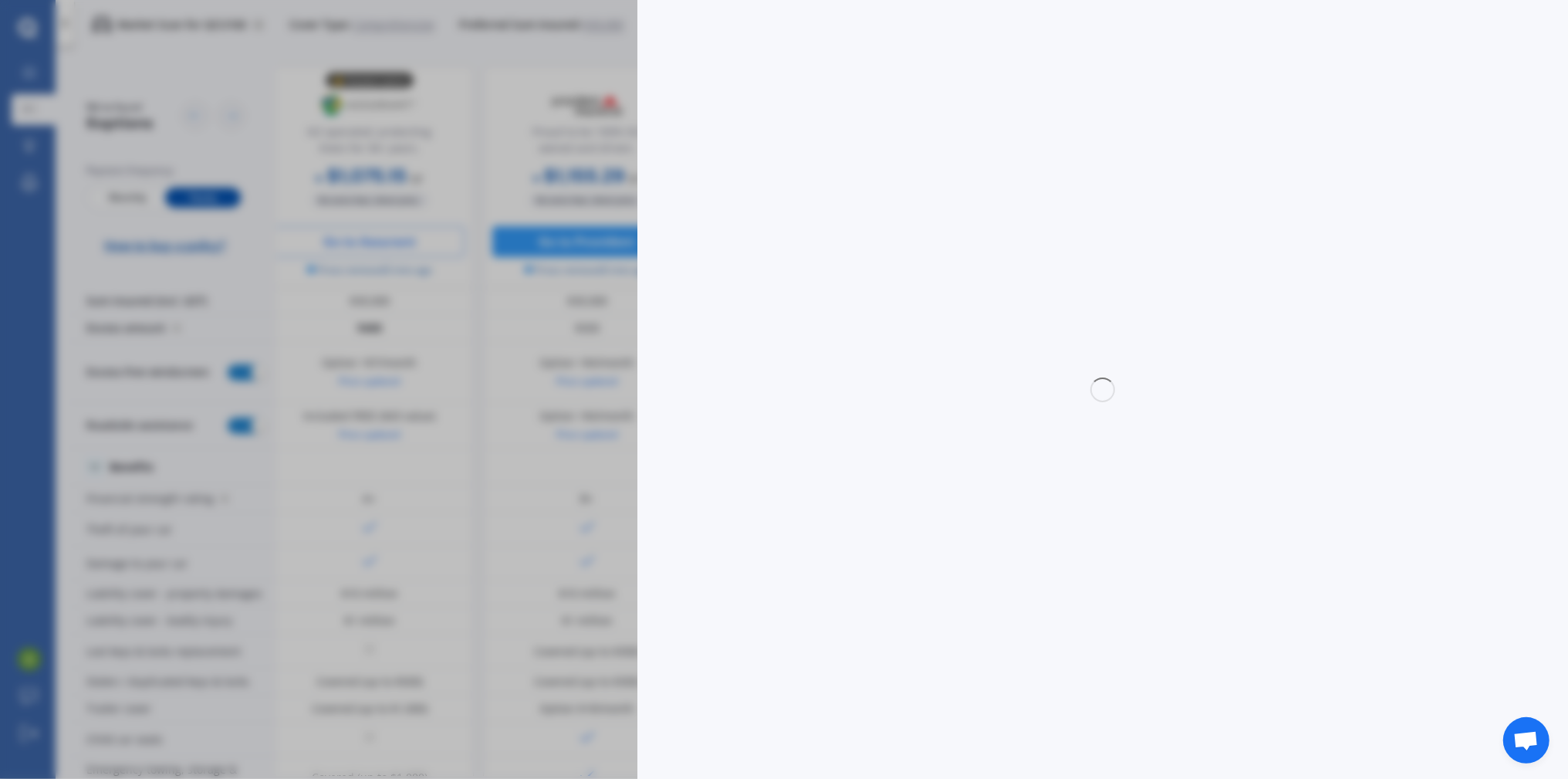
select select "full"
select select "0"
select select "Canterbury"
select select "MITSUBISHI"
select select "OUTLANDER"
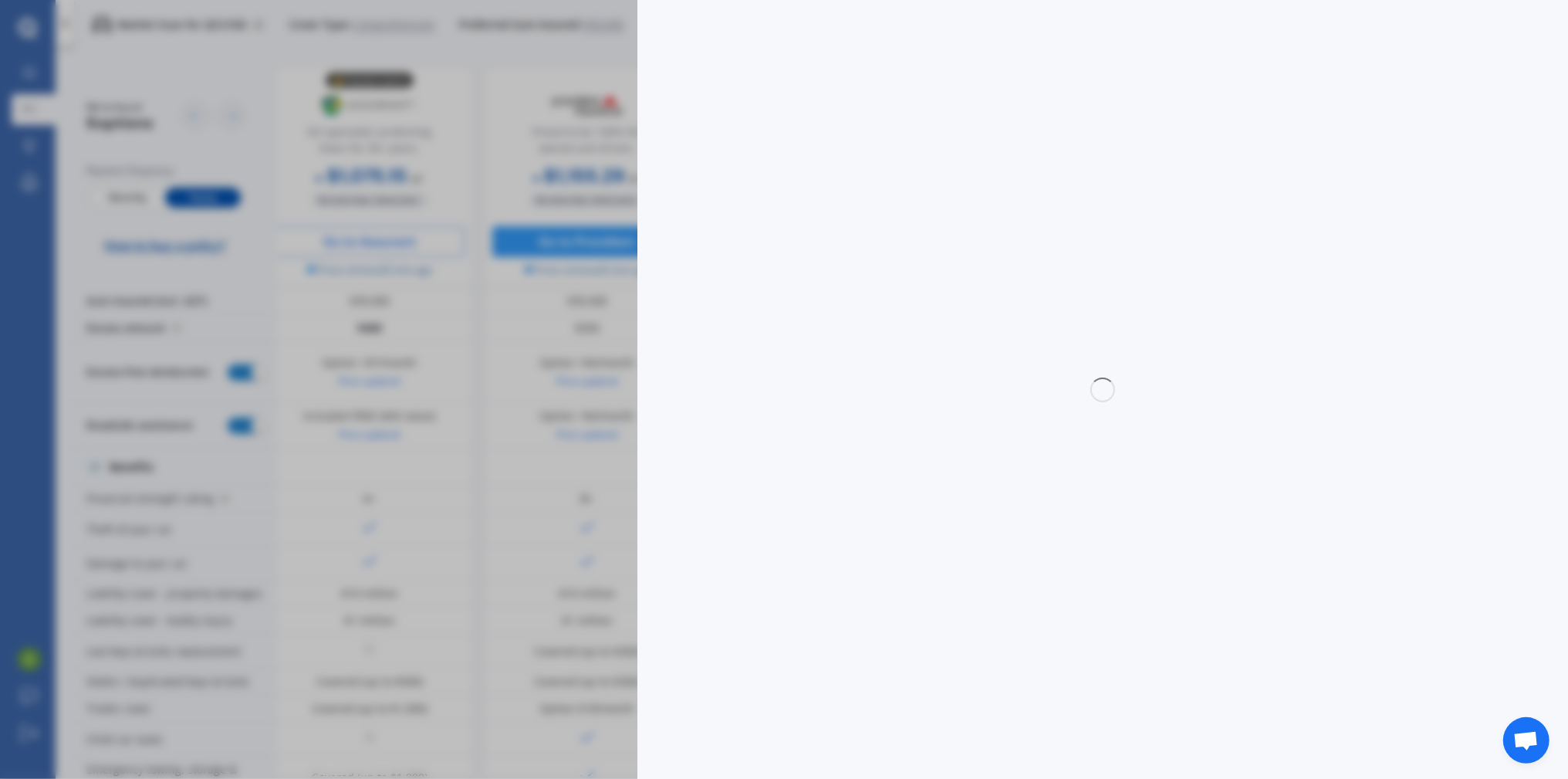
select select "(ALL OTHER)"
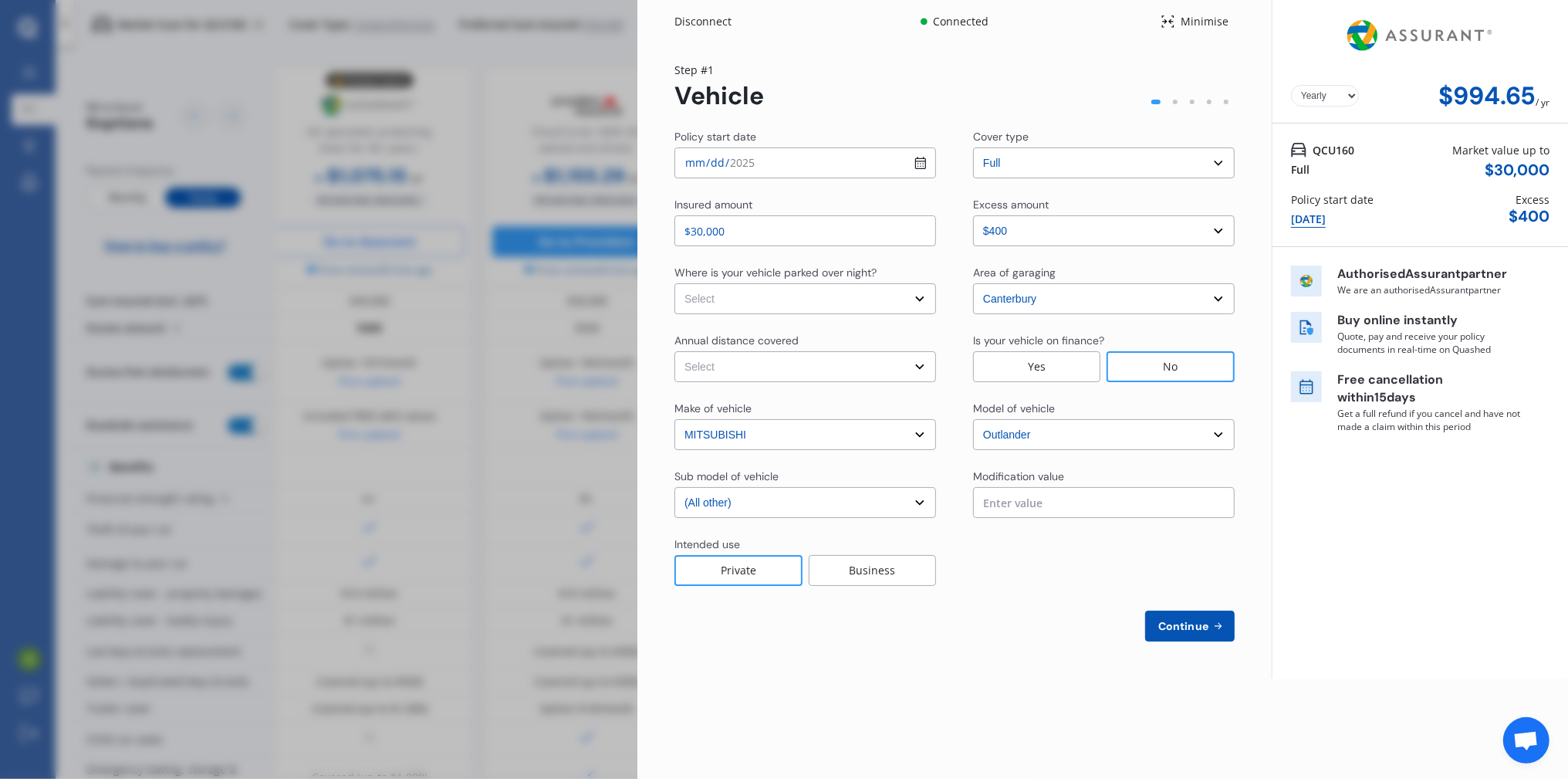
click at [703, 20] on div "Disconnect" at bounding box center [711, 21] width 74 height 15
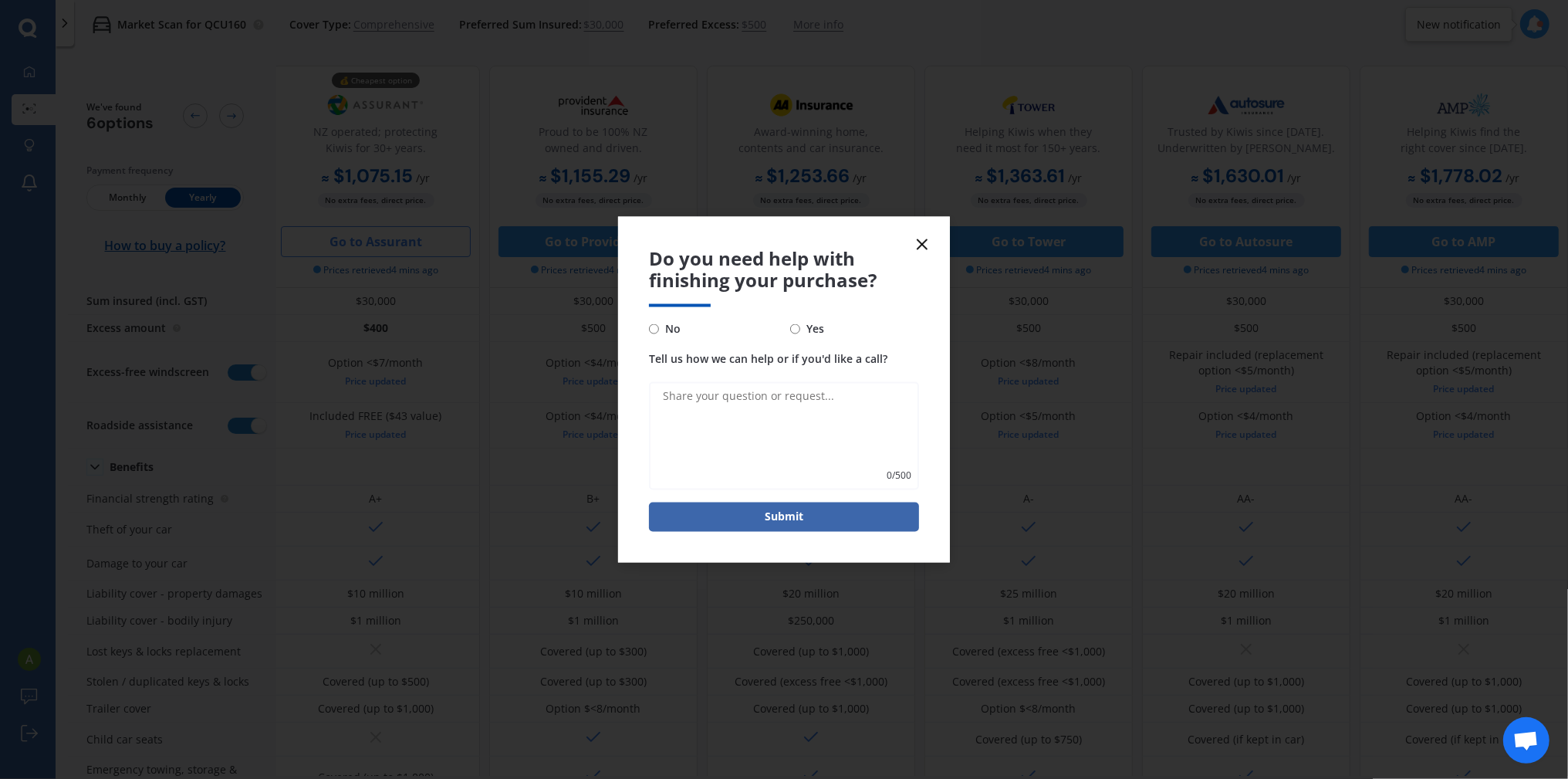
click at [921, 241] on icon at bounding box center [921, 243] width 18 height 18
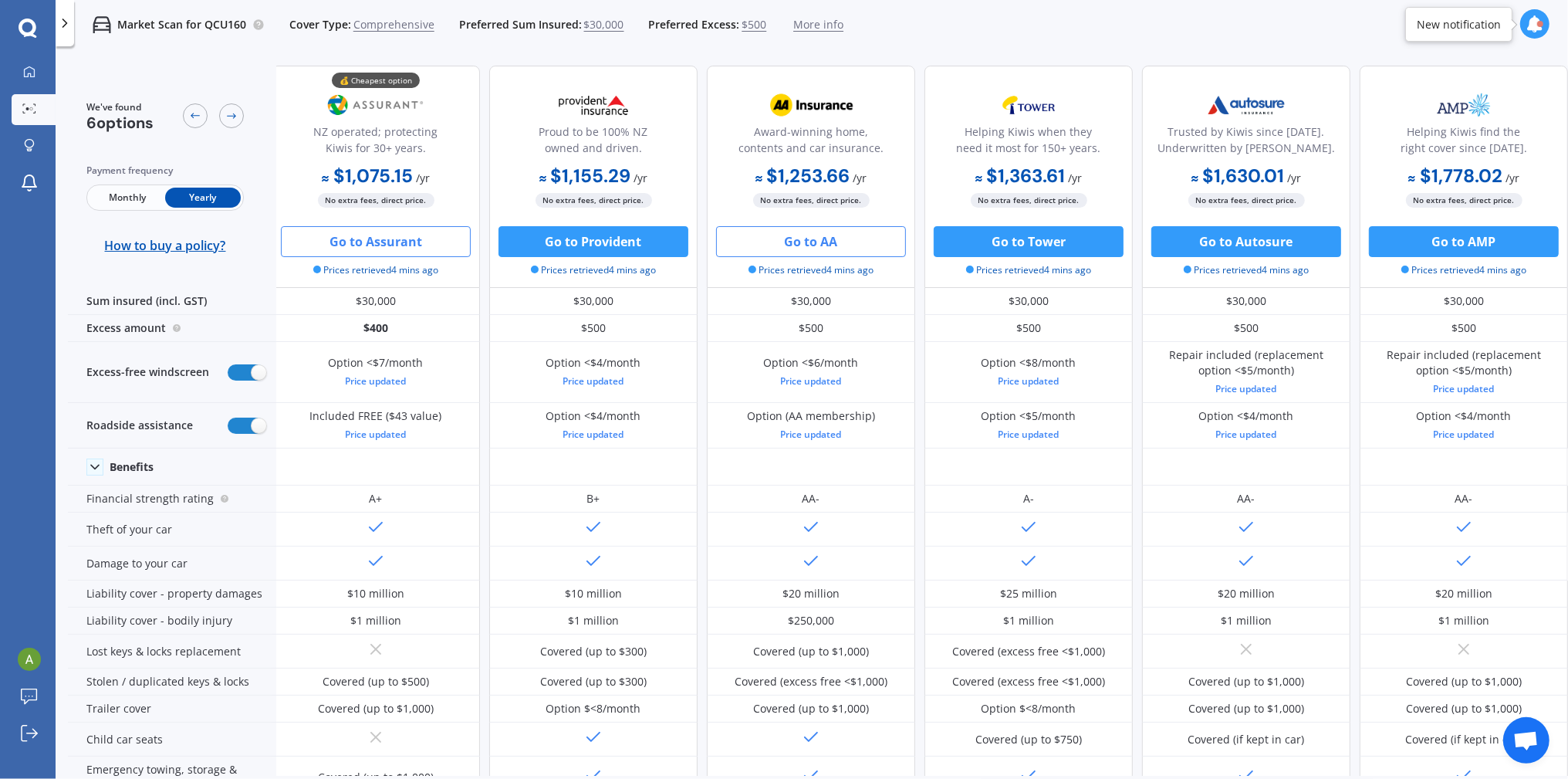
click at [809, 240] on button "Go to AA" at bounding box center [811, 241] width 190 height 31
